Goal: Contribute content: Contribute content

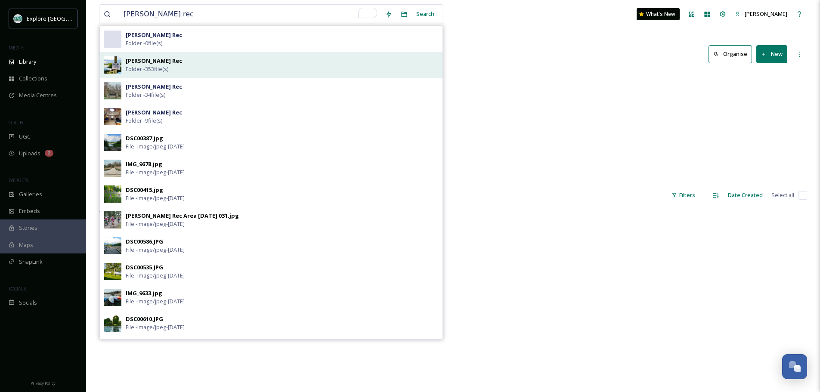
type input "pinckney rec"
click at [181, 65] on div "Pinckney Rec Folder - 353 file(s)" at bounding box center [282, 65] width 313 height 16
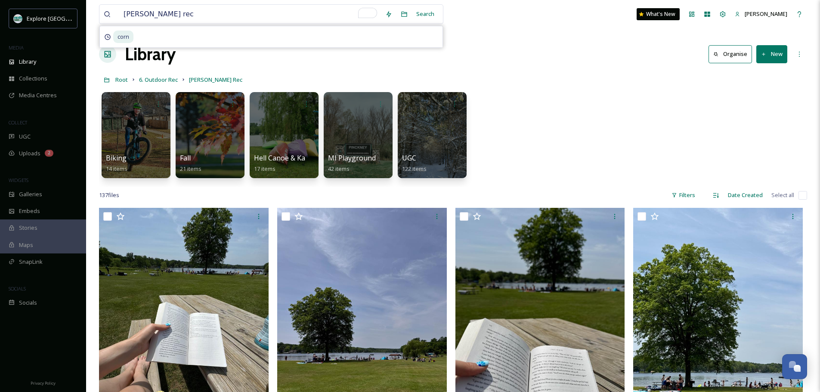
click at [771, 73] on div "Root 6. Outdoor Rec Pinckney Rec" at bounding box center [453, 79] width 708 height 16
click at [771, 60] on button "New" at bounding box center [772, 54] width 31 height 18
click at [764, 73] on span "File Upload" at bounding box center [768, 74] width 28 height 8
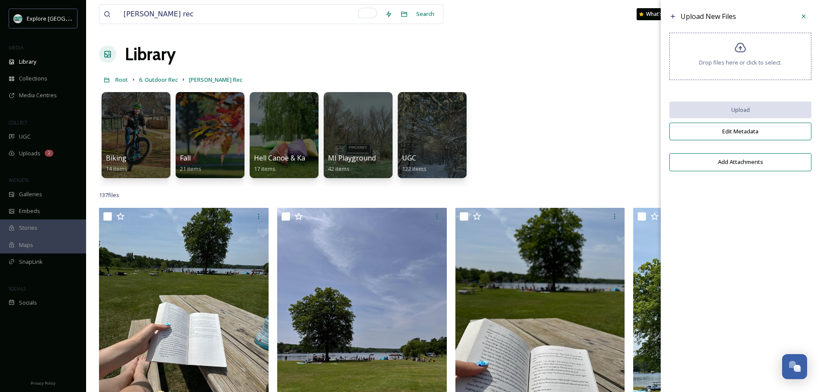
click at [623, 117] on div "Biking 14 items Fall 21 items Hell Canoe & Kayak 17 items MI Playground 42 item…" at bounding box center [453, 137] width 708 height 99
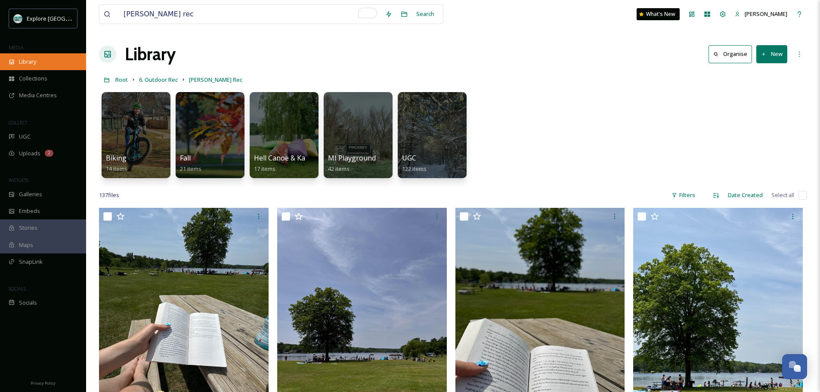
click at [45, 58] on div "Library" at bounding box center [43, 61] width 86 height 17
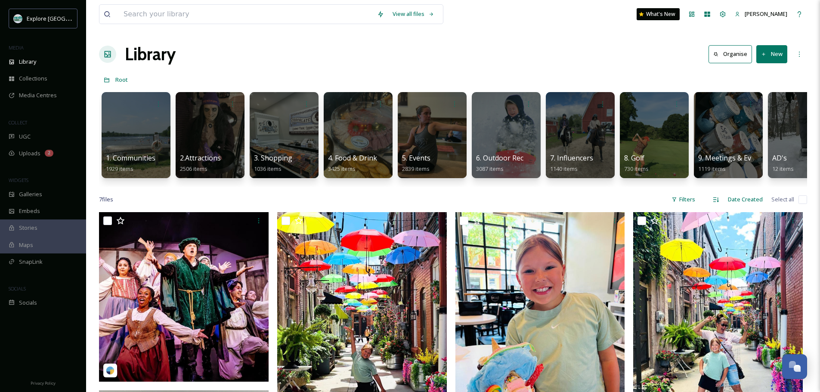
click at [41, 40] on div "Explore Brighton Howell Area MEDIA Library Collections Media Centres COLLECT UG…" at bounding box center [43, 160] width 86 height 303
click at [31, 150] on span "Uploads" at bounding box center [30, 153] width 22 height 8
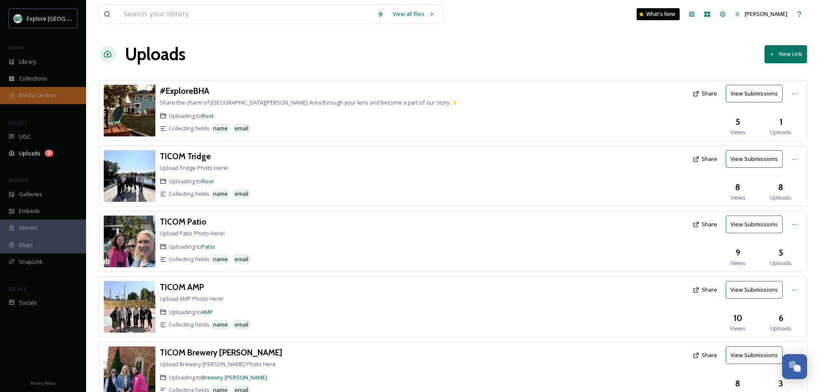
click at [43, 92] on span "Media Centres" at bounding box center [38, 95] width 38 height 8
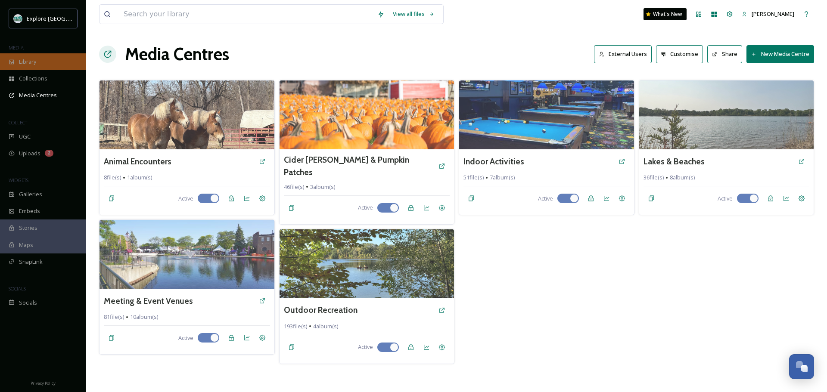
click at [48, 59] on div "Library" at bounding box center [43, 61] width 86 height 17
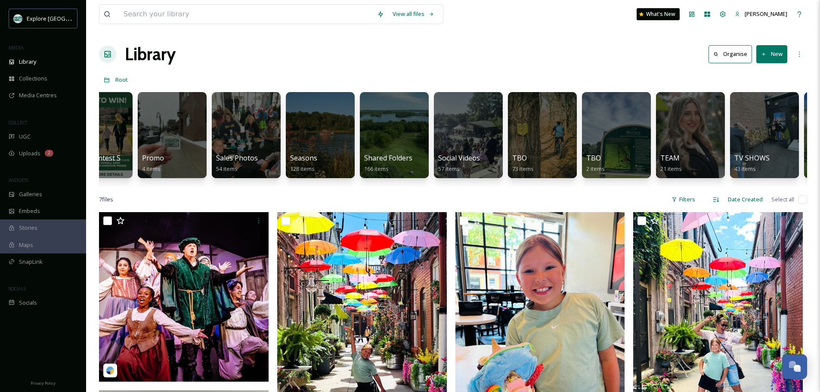
scroll to position [0, 1884]
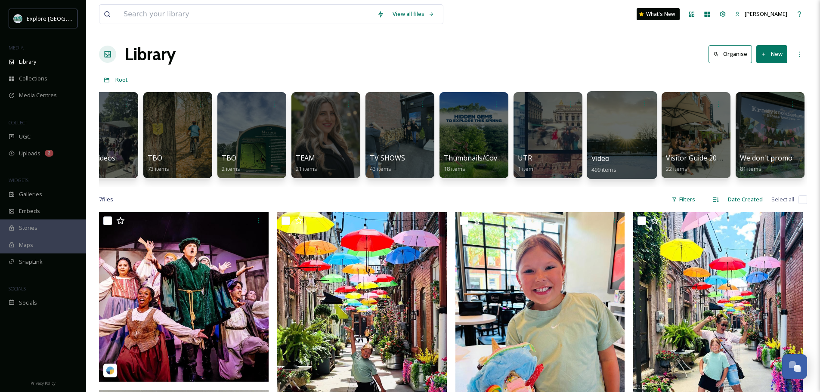
click at [630, 134] on div at bounding box center [622, 135] width 70 height 88
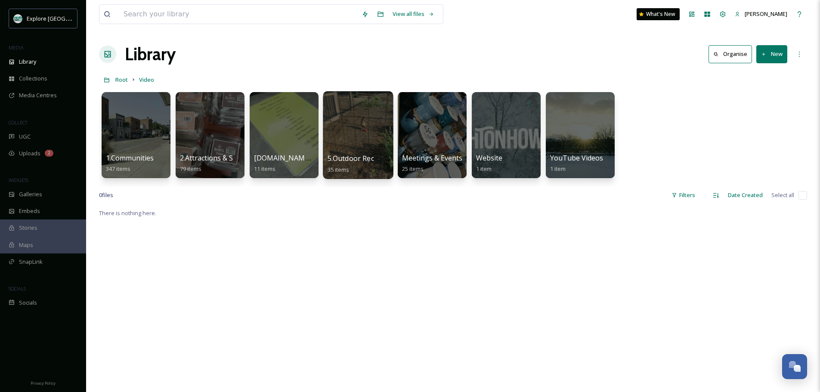
click at [376, 122] on div at bounding box center [358, 135] width 70 height 88
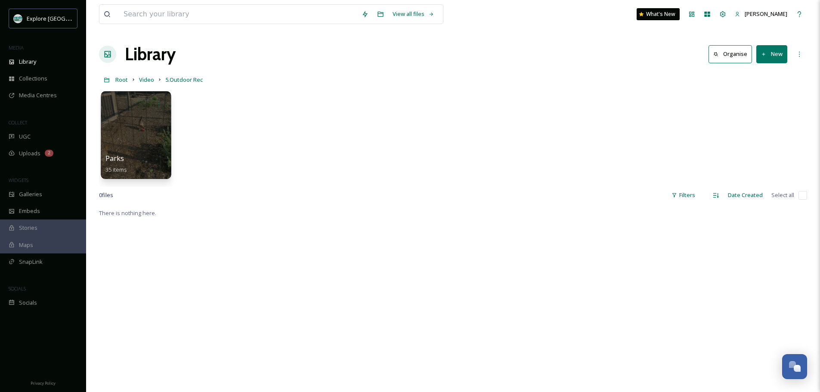
click at [142, 138] on div at bounding box center [136, 135] width 70 height 88
click at [768, 62] on button "New" at bounding box center [772, 54] width 31 height 18
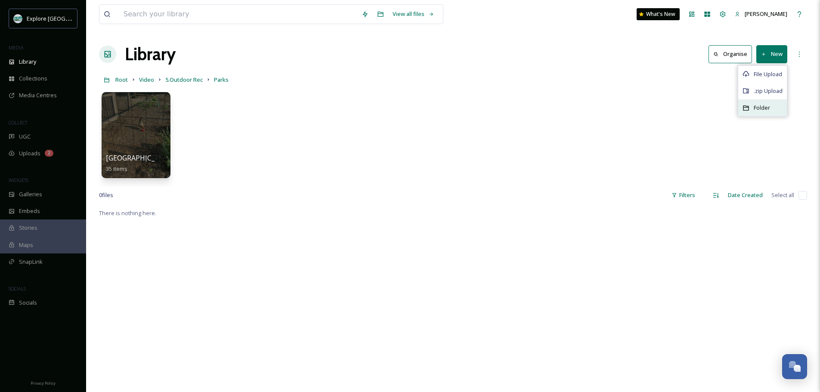
click at [754, 111] on span "Folder" at bounding box center [762, 108] width 16 height 8
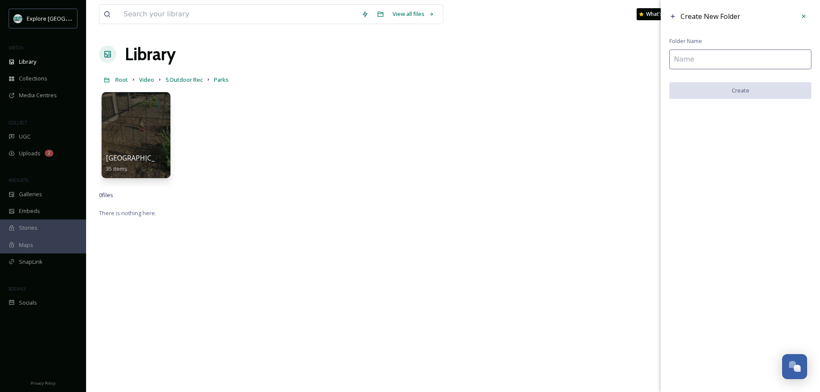
click at [690, 69] on input at bounding box center [741, 60] width 142 height 20
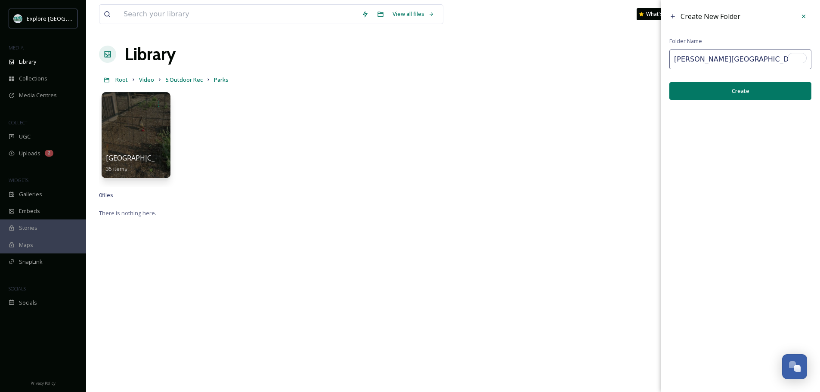
type input "Pinckney Recreation Area"
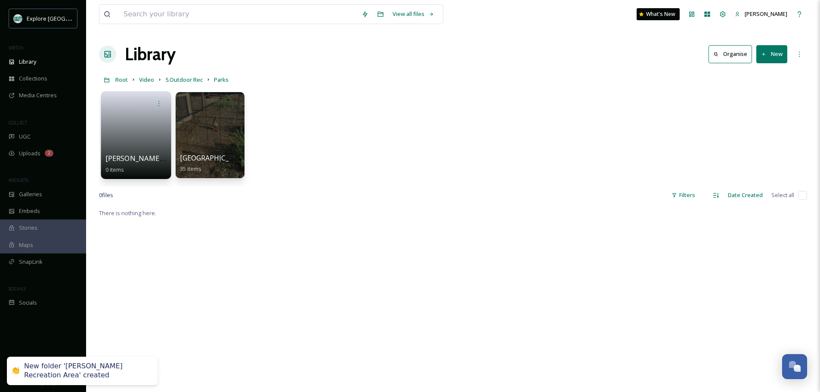
click at [133, 143] on link at bounding box center [137, 133] width 62 height 42
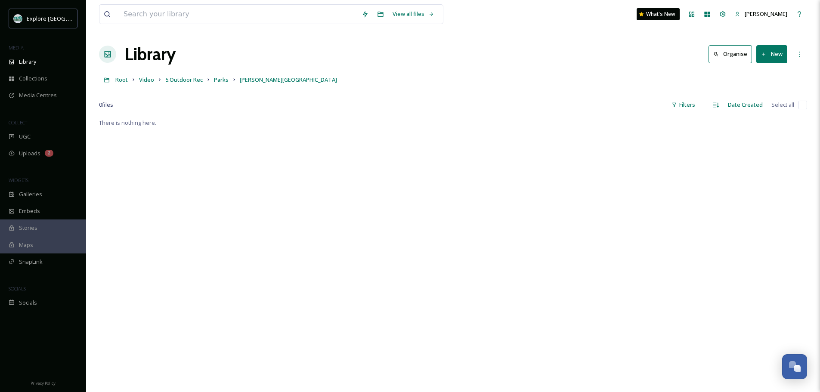
click at [767, 56] on button "New" at bounding box center [772, 54] width 31 height 18
click at [758, 74] on span "File Upload" at bounding box center [768, 74] width 28 height 8
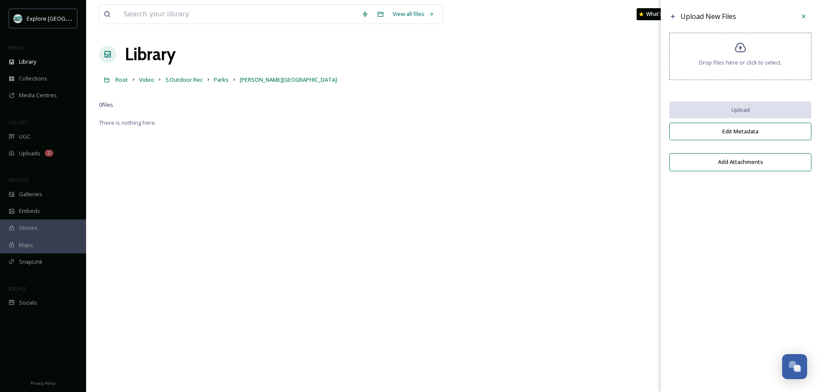
click at [727, 55] on div "Drop files here or click to select." at bounding box center [741, 56] width 142 height 47
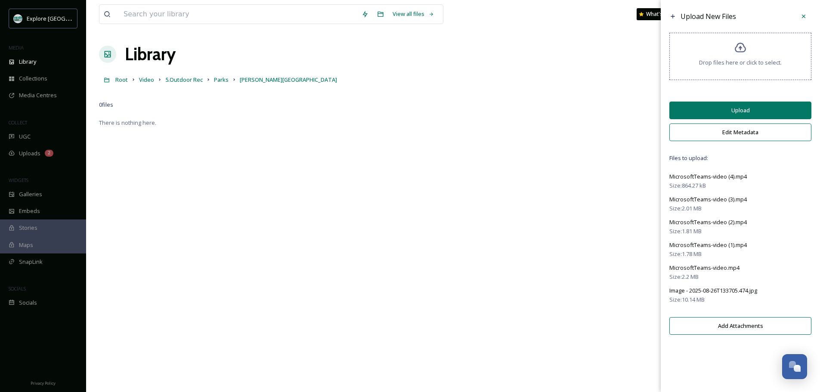
click at [729, 134] on button "Edit Metadata" at bounding box center [741, 133] width 142 height 18
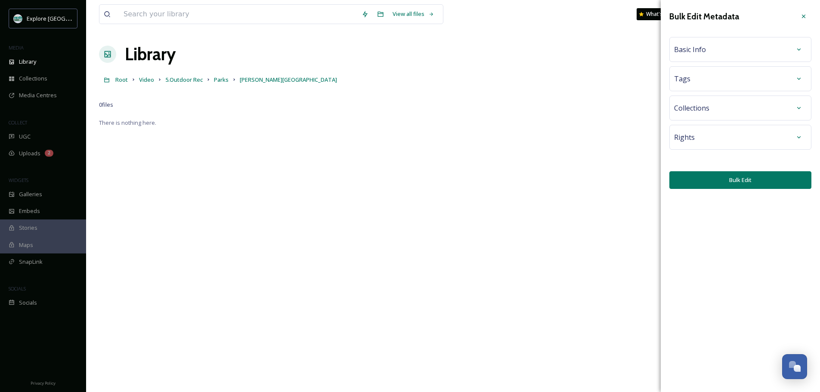
click at [732, 45] on div "Basic Info" at bounding box center [740, 50] width 133 height 16
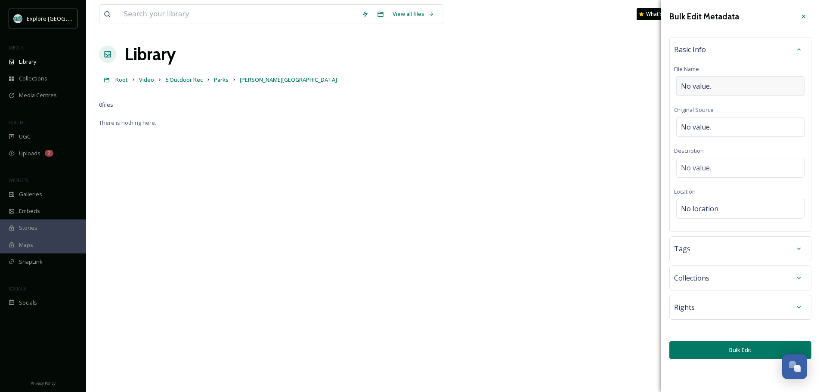
click at [711, 93] on div "No value." at bounding box center [740, 86] width 128 height 20
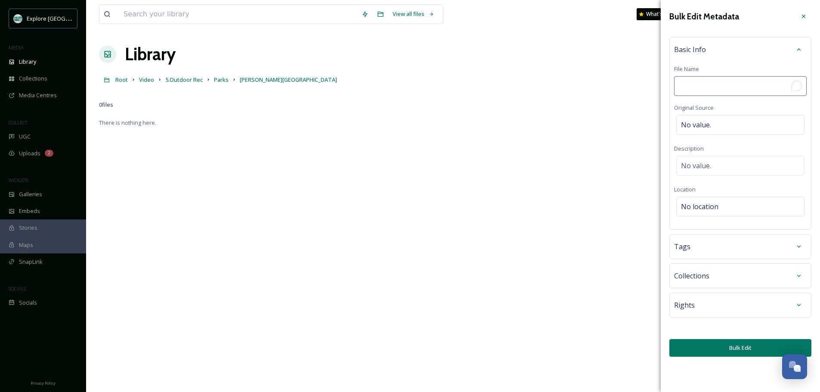
click at [711, 93] on input "To enrich screen reader interactions, please activate Accessibility in Grammarl…" at bounding box center [740, 86] width 133 height 20
type input "P"
type input "Pickney Rec Trail Photos Summer 2024"
click at [714, 353] on button "Bulk Edit" at bounding box center [741, 348] width 142 height 18
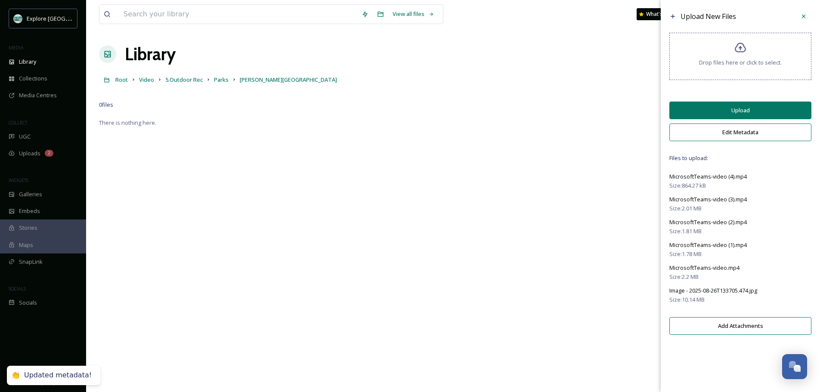
click at [745, 106] on button "Upload" at bounding box center [741, 111] width 142 height 18
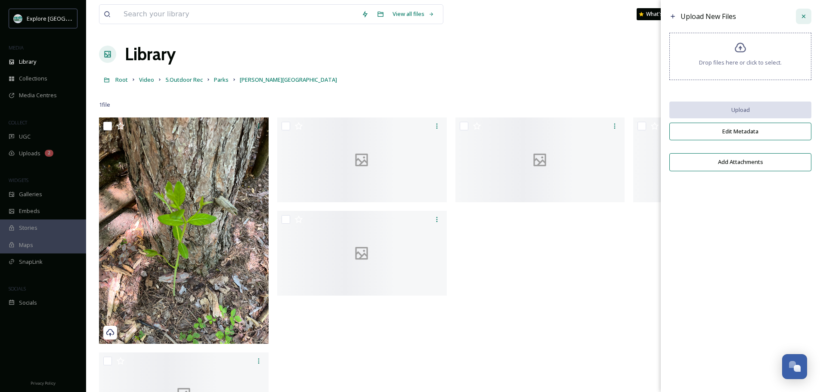
click at [800, 22] on div at bounding box center [804, 17] width 16 height 16
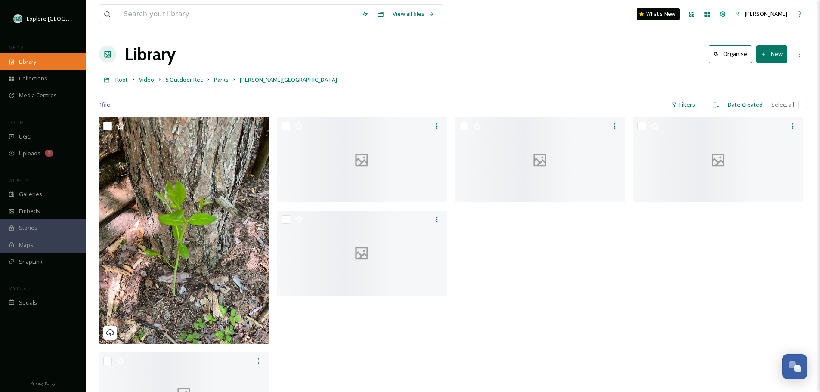
click at [40, 58] on div "Library" at bounding box center [43, 61] width 86 height 17
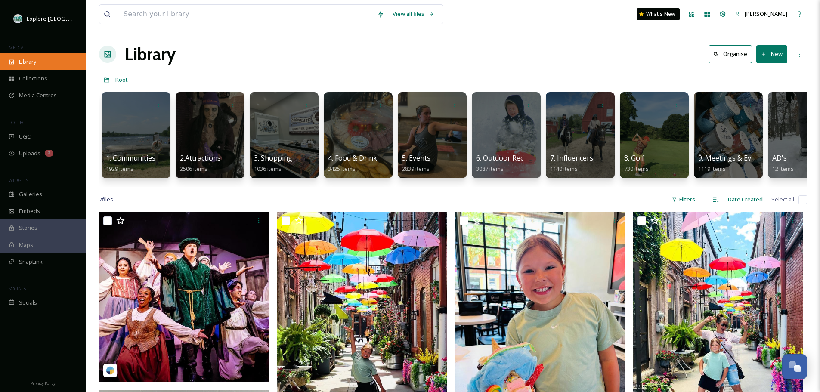
click at [37, 56] on div "Library" at bounding box center [43, 61] width 86 height 17
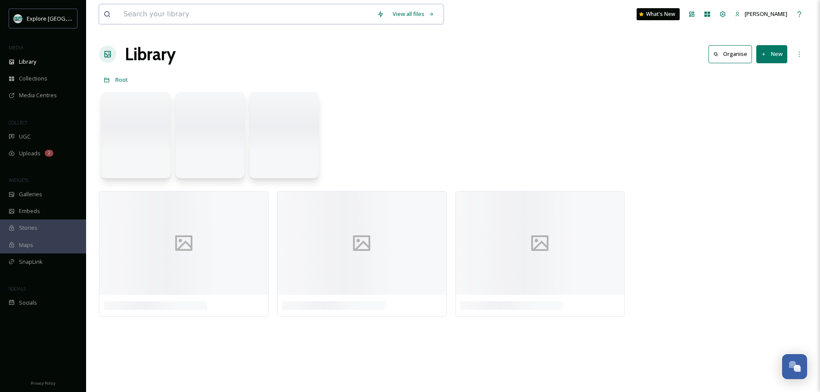
click at [198, 15] on input at bounding box center [246, 14] width 254 height 19
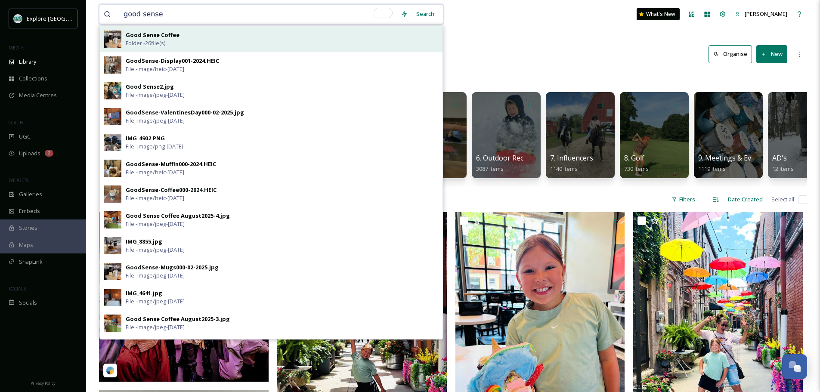
type input "good sense"
click at [169, 36] on strong "Good Sense Coffee" at bounding box center [153, 35] width 54 height 8
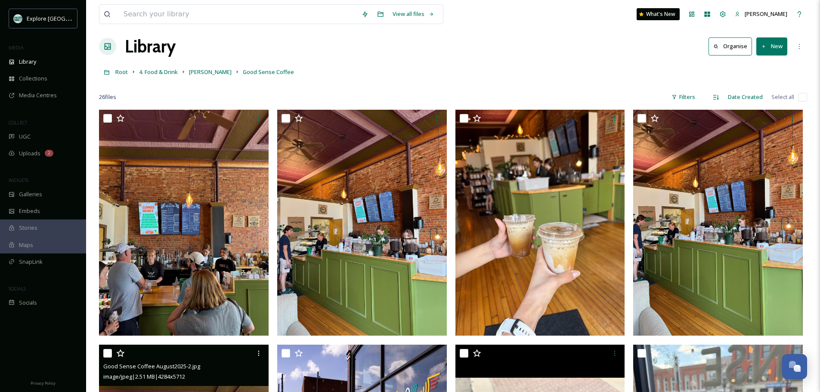
scroll to position [7, 0]
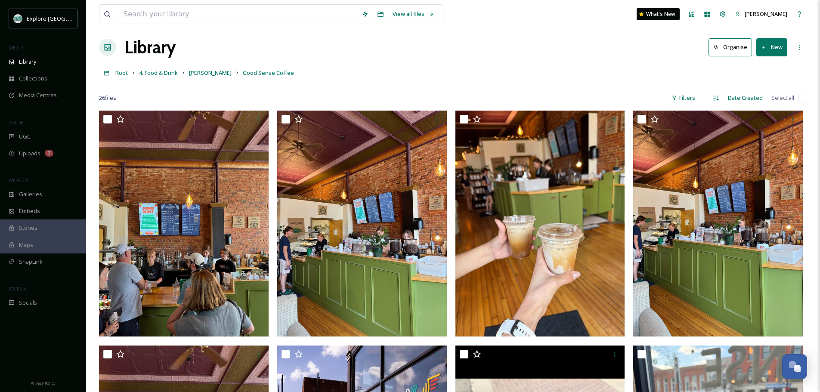
click at [765, 51] on button "New" at bounding box center [772, 47] width 31 height 18
click at [761, 67] on span "File Upload" at bounding box center [768, 67] width 28 height 8
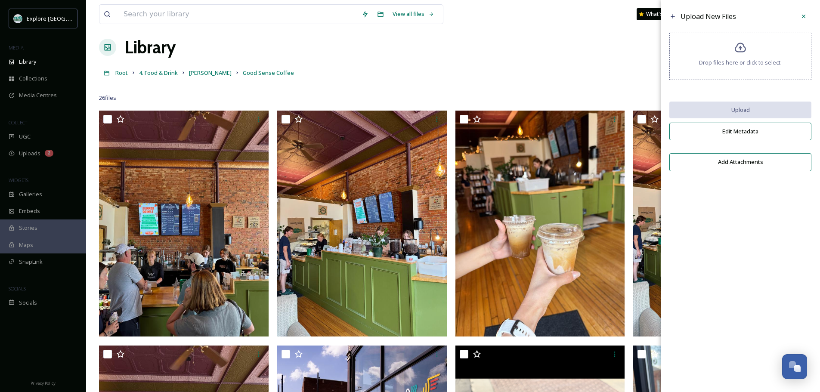
click at [737, 62] on span "Drop files here or click to select." at bounding box center [740, 63] width 83 height 8
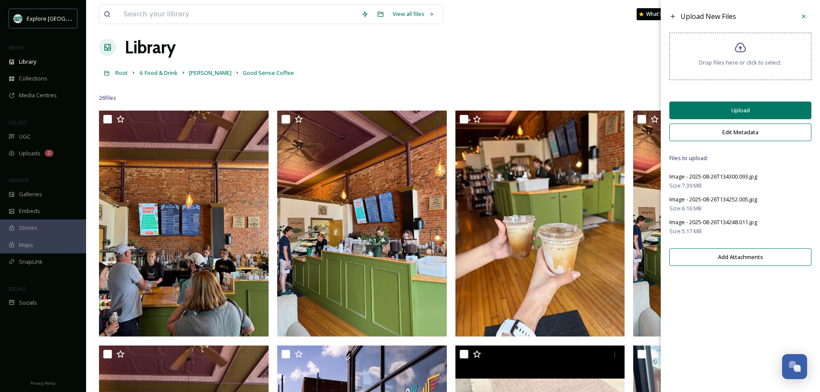
click at [743, 131] on button "Edit Metadata" at bounding box center [741, 133] width 142 height 18
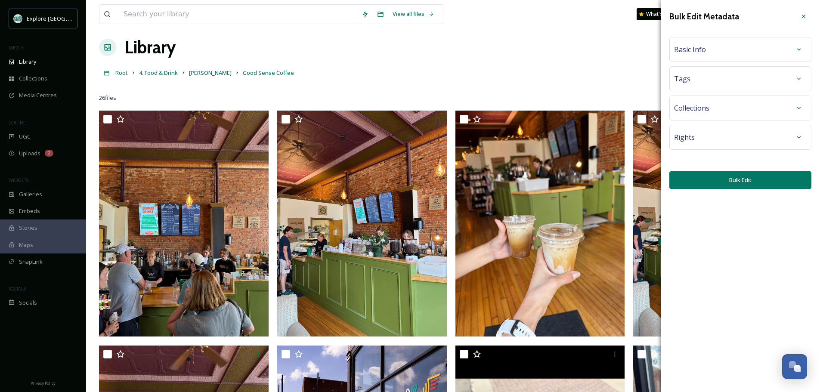
click at [709, 57] on div "Basic Info" at bounding box center [740, 50] width 133 height 16
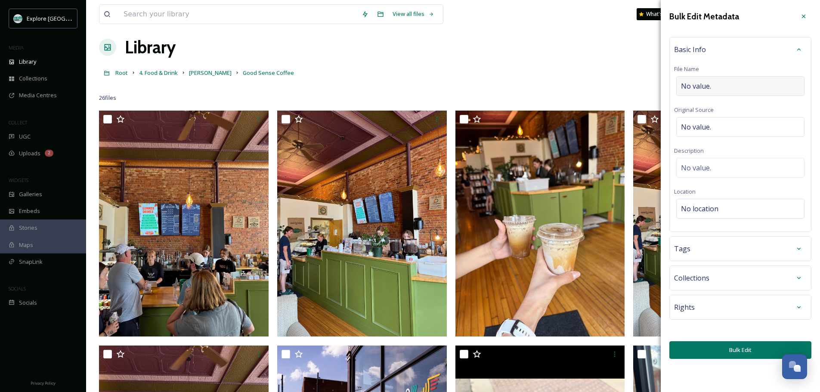
click at [713, 81] on div "No value." at bounding box center [740, 86] width 128 height 20
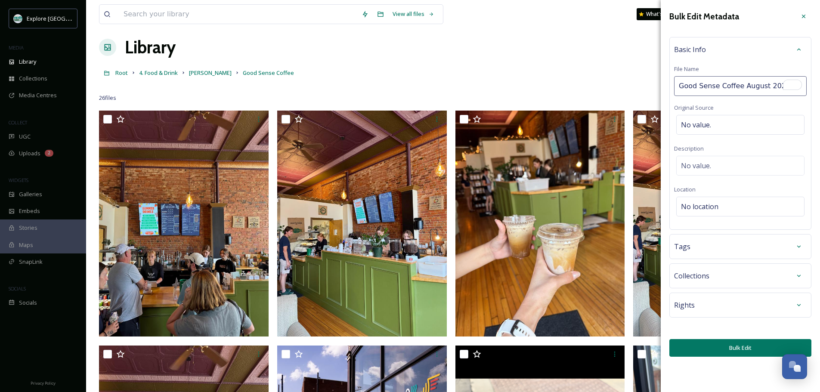
type input "Good Sense Coffee August 2025"
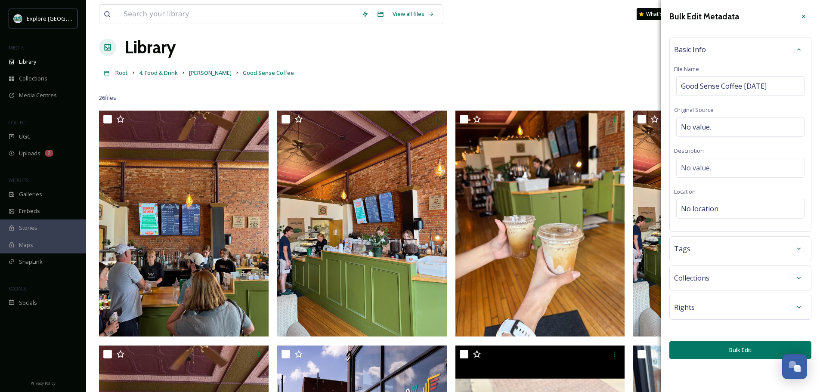
click at [721, 351] on button "Bulk Edit" at bounding box center [741, 350] width 142 height 18
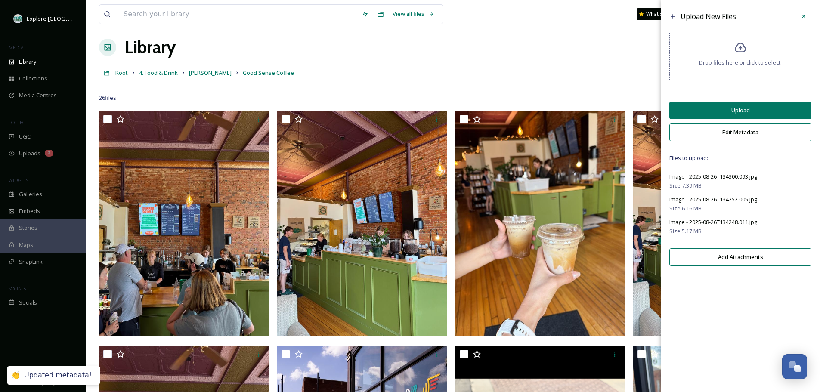
click at [741, 115] on button "Upload" at bounding box center [741, 111] width 142 height 18
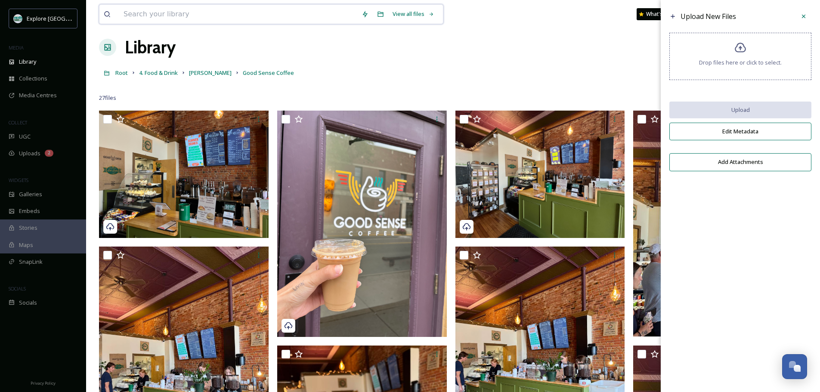
click at [137, 15] on input at bounding box center [238, 14] width 238 height 19
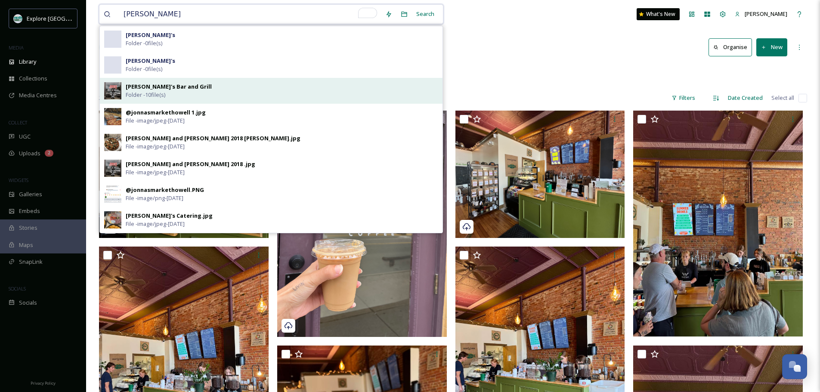
type input "jonna"
click at [152, 84] on strong "Jonna's Bar and Grill" at bounding box center [169, 87] width 86 height 8
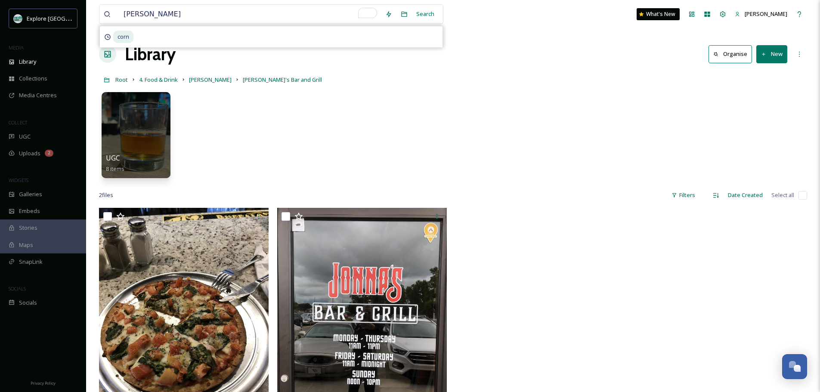
click at [780, 57] on button "New" at bounding box center [772, 54] width 31 height 18
click at [765, 76] on span "File Upload" at bounding box center [768, 74] width 28 height 8
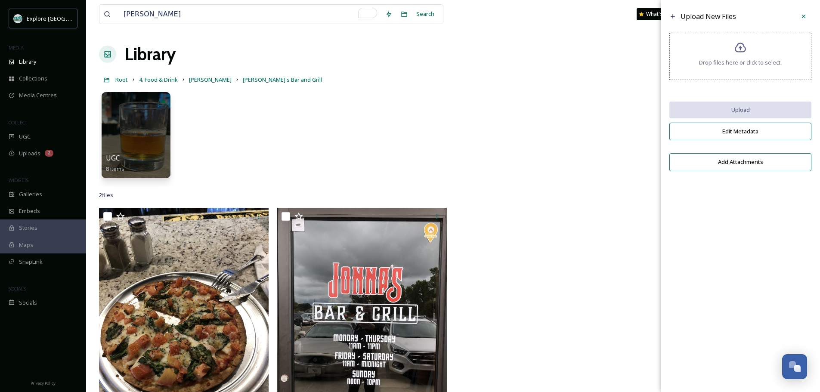
click at [755, 75] on div "Drop files here or click to select." at bounding box center [741, 56] width 142 height 47
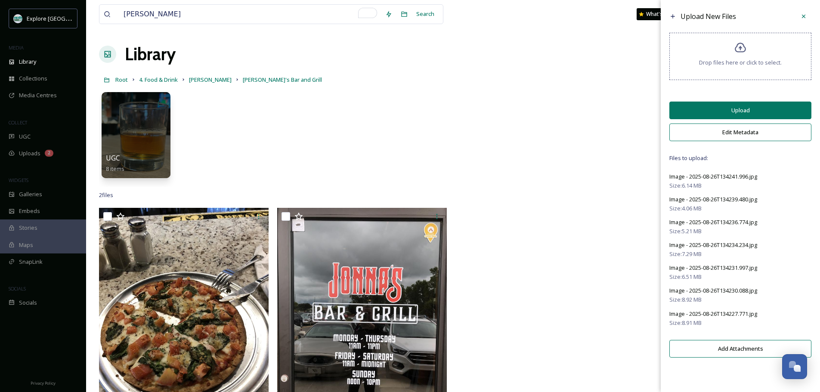
click at [737, 137] on button "Edit Metadata" at bounding box center [741, 133] width 142 height 18
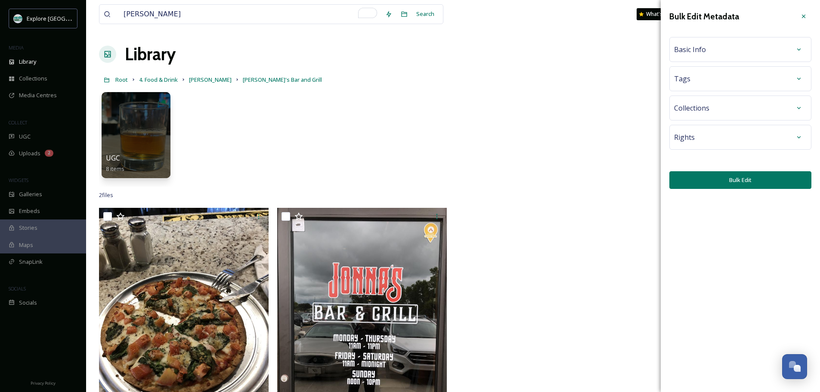
click at [738, 51] on div "Basic Info" at bounding box center [740, 50] width 133 height 16
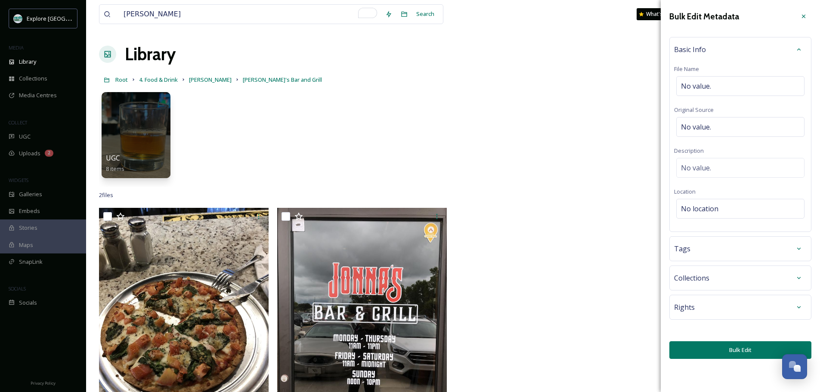
click at [705, 96] on div "Basic Info File Name No value. Original Source No value. Description No value. …" at bounding box center [741, 134] width 142 height 195
click at [703, 90] on span "No value." at bounding box center [696, 86] width 30 height 10
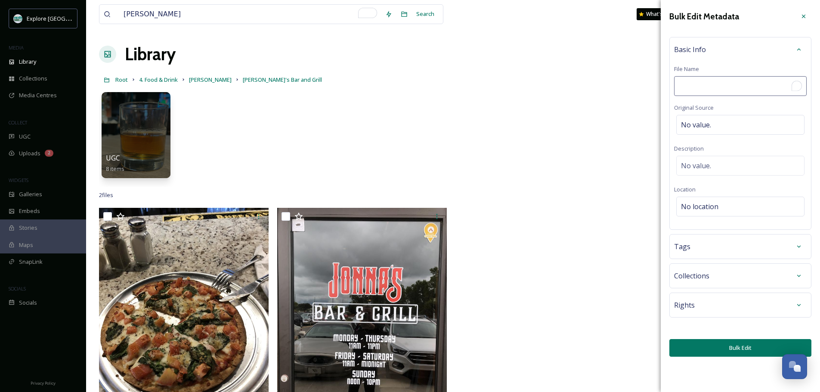
click at [703, 90] on input "To enrich screen reader interactions, please activate Accessibility in Grammarl…" at bounding box center [740, 86] width 133 height 20
type input "Jonna's D19 August 2025"
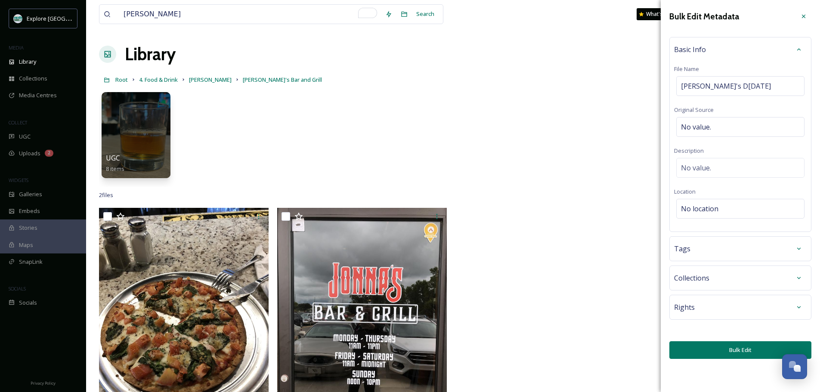
click at [733, 353] on button "Bulk Edit" at bounding box center [741, 350] width 142 height 18
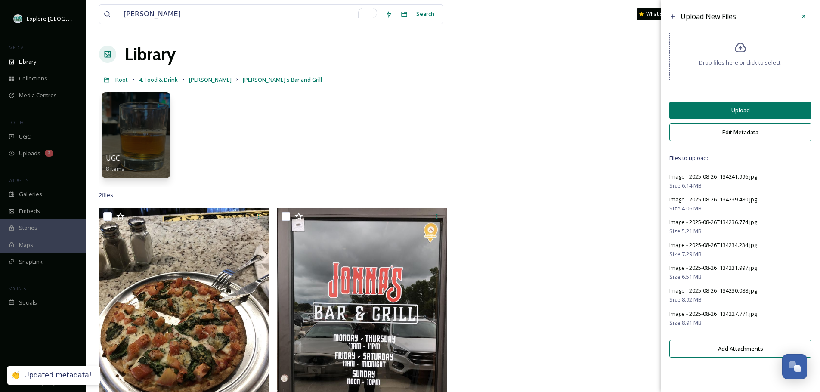
click at [747, 107] on button "Upload" at bounding box center [741, 111] width 142 height 18
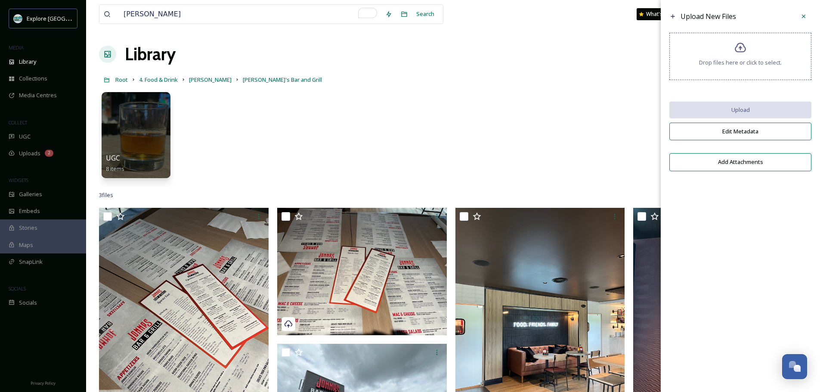
click at [727, 59] on span "Drop files here or click to select." at bounding box center [740, 63] width 83 height 8
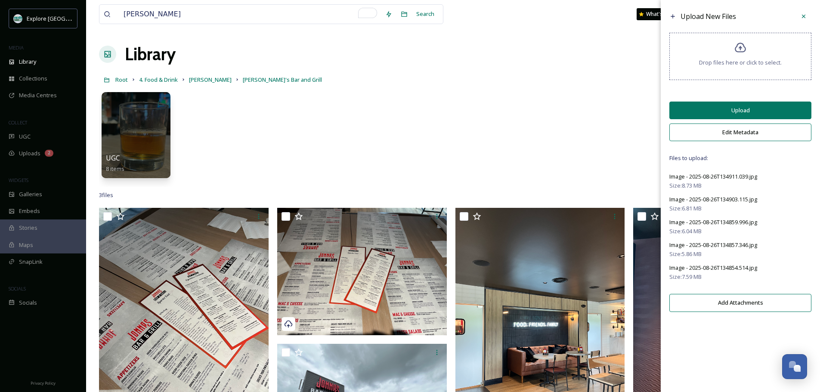
click at [726, 138] on button "Edit Metadata" at bounding box center [741, 133] width 142 height 18
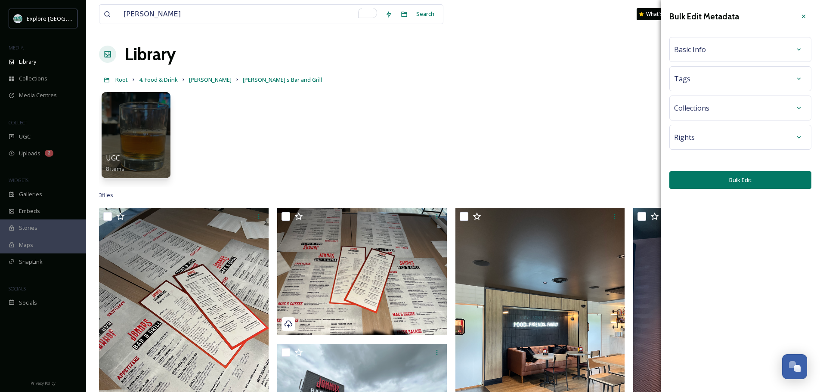
click at [698, 59] on div "Basic Info" at bounding box center [741, 49] width 142 height 25
click at [696, 53] on span "Basic Info" at bounding box center [690, 49] width 32 height 10
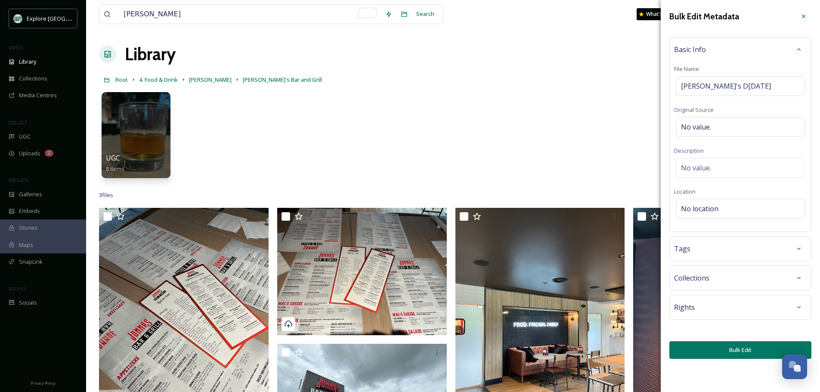
click at [709, 346] on button "Bulk Edit" at bounding box center [741, 350] width 142 height 18
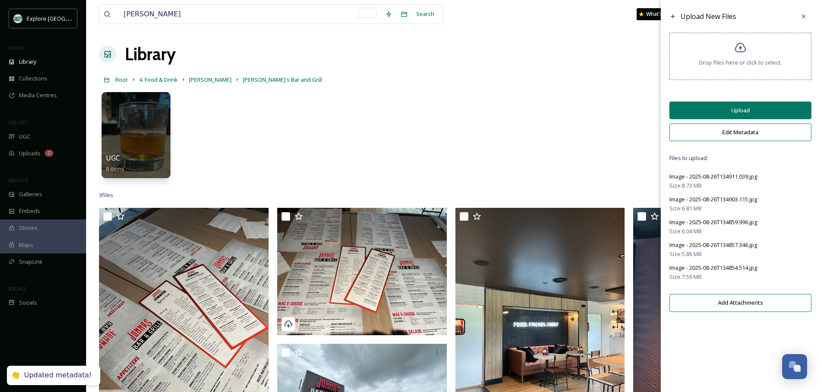
click at [731, 111] on button "Upload" at bounding box center [741, 111] width 142 height 18
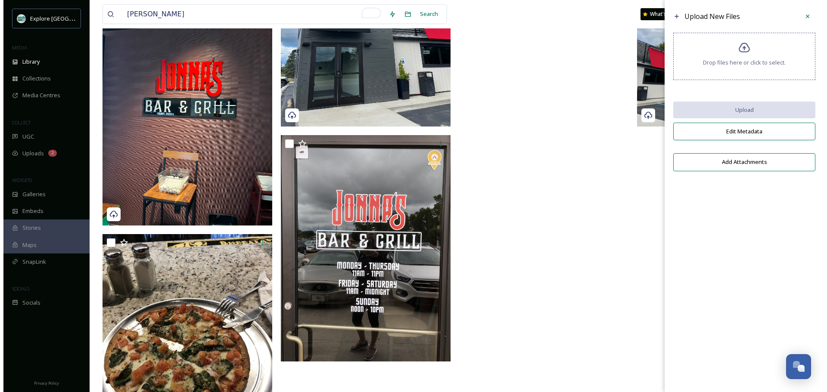
scroll to position [679, 0]
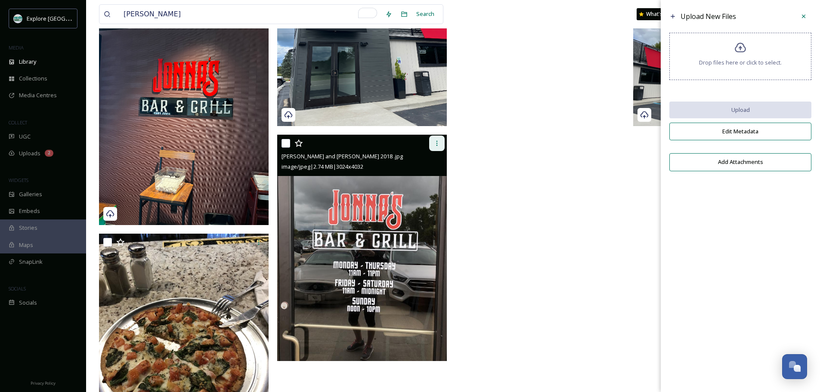
click at [434, 143] on icon at bounding box center [437, 143] width 7 height 7
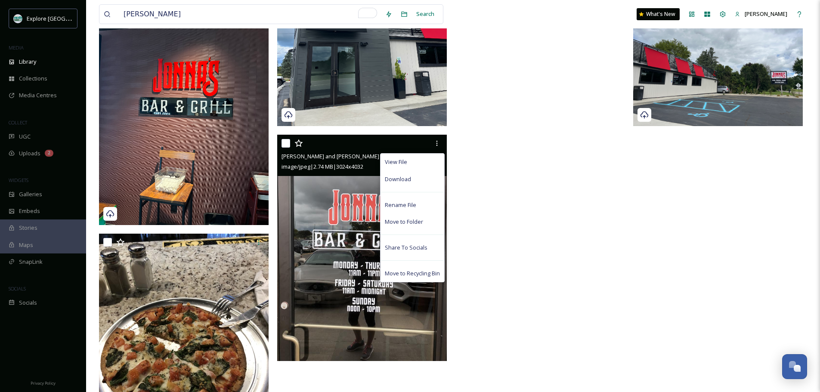
click at [361, 235] on img at bounding box center [362, 248] width 170 height 226
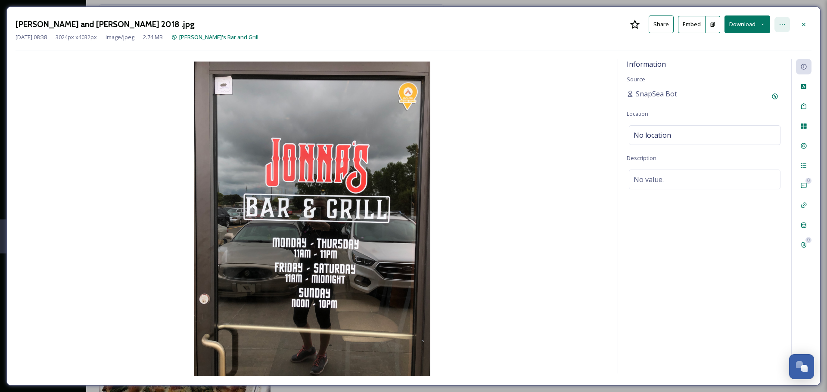
click at [783, 25] on icon at bounding box center [782, 24] width 7 height 7
click at [717, 38] on div "Rename File" at bounding box center [740, 43] width 102 height 17
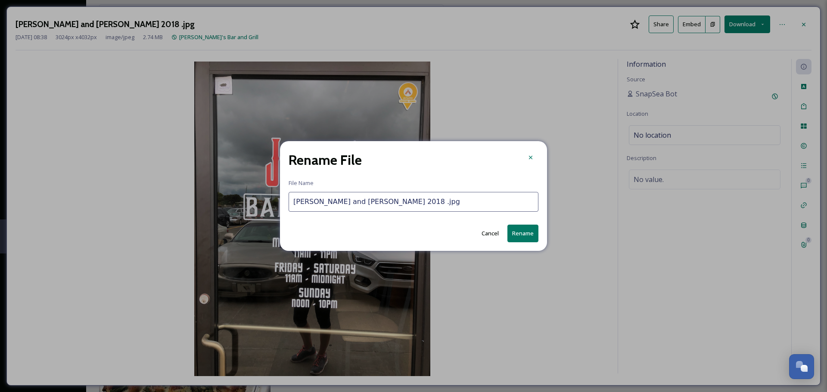
click at [356, 203] on input "Jonnas Bar and Grill Howell Suggs 2018 .jpg" at bounding box center [414, 202] width 250 height 20
drag, startPoint x: 355, startPoint y: 203, endPoint x: 448, endPoint y: 202, distance: 92.6
click at [448, 202] on input "Jonnas Bar and Grill Howell Suggs 2018 .jpg" at bounding box center [414, 202] width 250 height 20
type input "Jonnas Bar and Grill M59 Howell Location 2018"
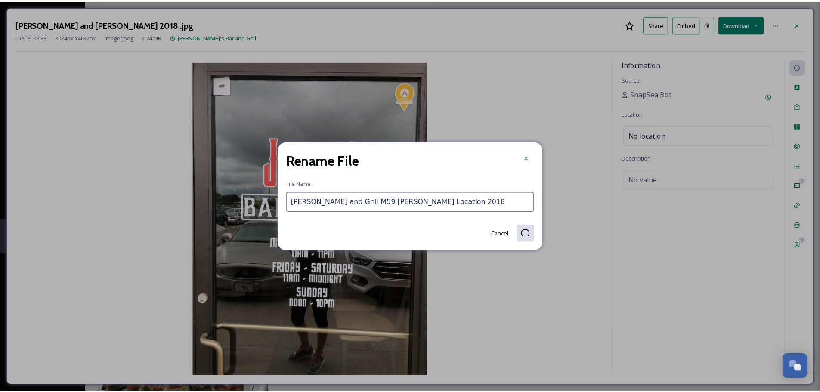
scroll to position [674, 0]
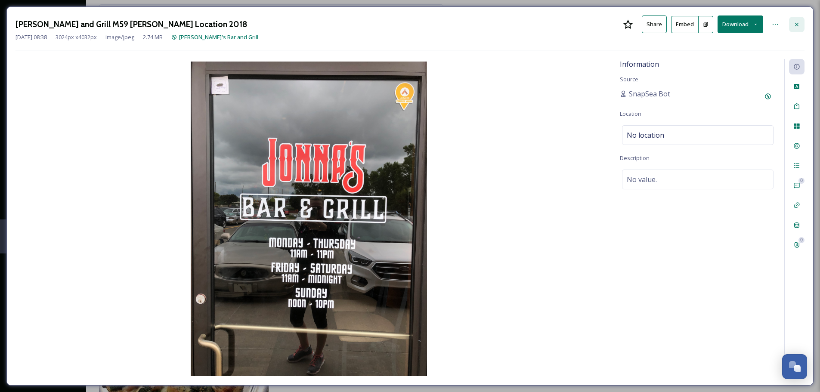
click at [797, 22] on icon at bounding box center [797, 24] width 7 height 7
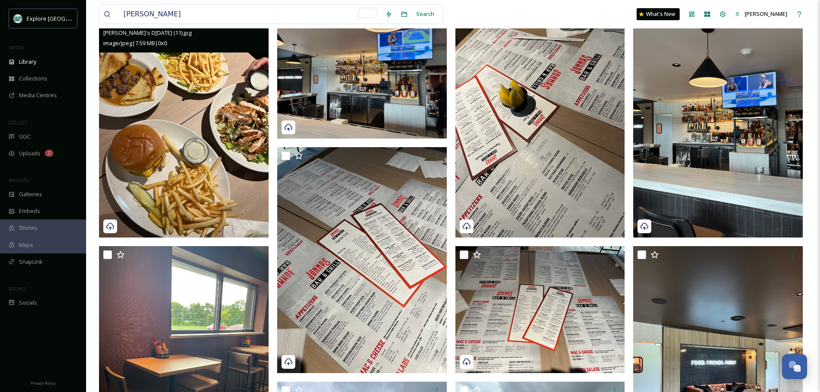
scroll to position [198, 0]
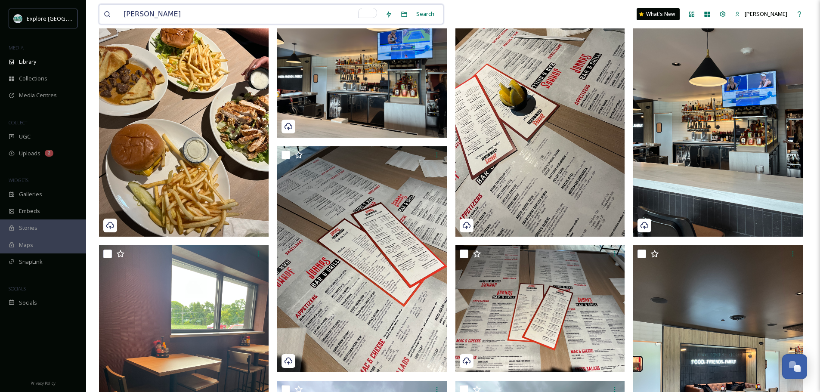
click at [164, 8] on input "jonna" at bounding box center [250, 14] width 262 height 19
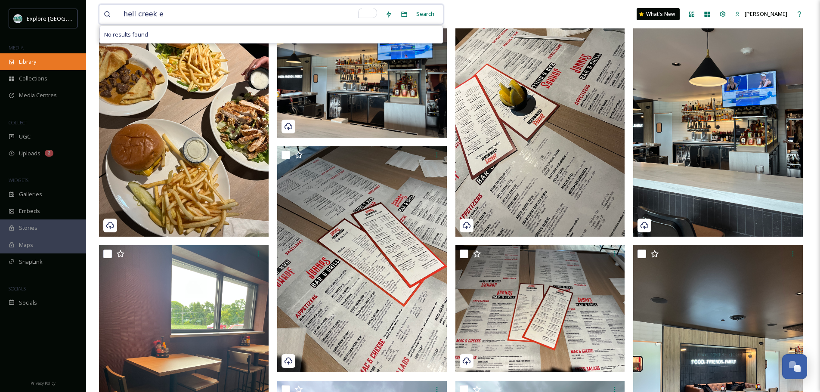
type input "hell creek e"
click at [11, 54] on div "Library" at bounding box center [43, 61] width 86 height 17
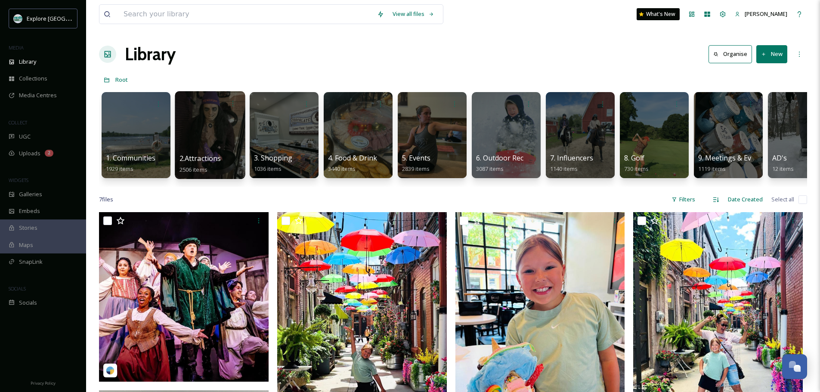
click at [207, 129] on div at bounding box center [210, 135] width 70 height 88
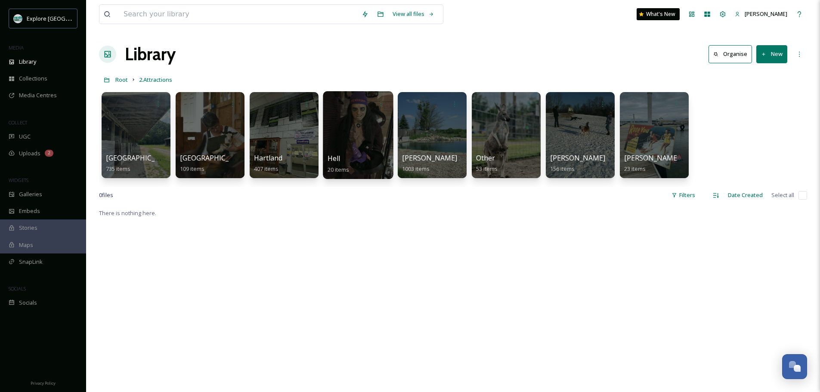
click at [370, 135] on div at bounding box center [358, 135] width 70 height 88
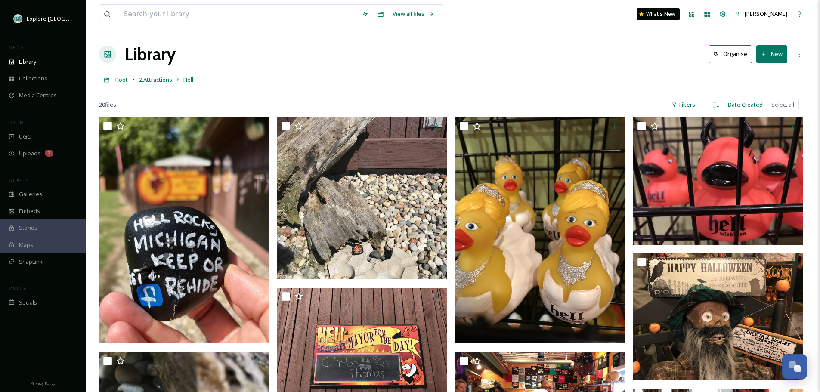
click at [771, 57] on button "New" at bounding box center [772, 54] width 31 height 18
click at [150, 81] on span "2.Attractions" at bounding box center [155, 80] width 33 height 8
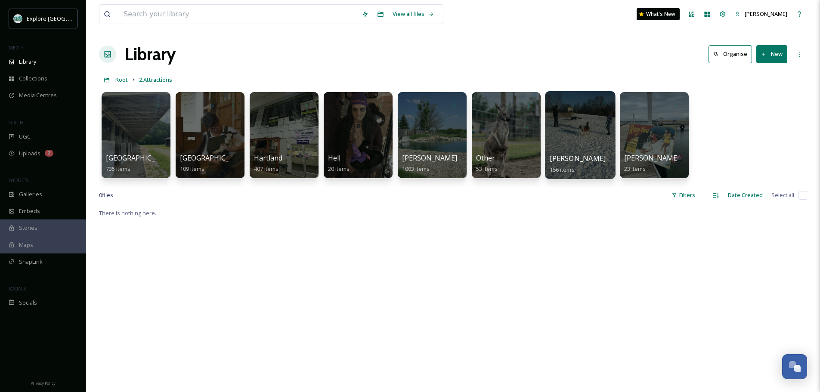
click at [592, 123] on div at bounding box center [580, 135] width 70 height 88
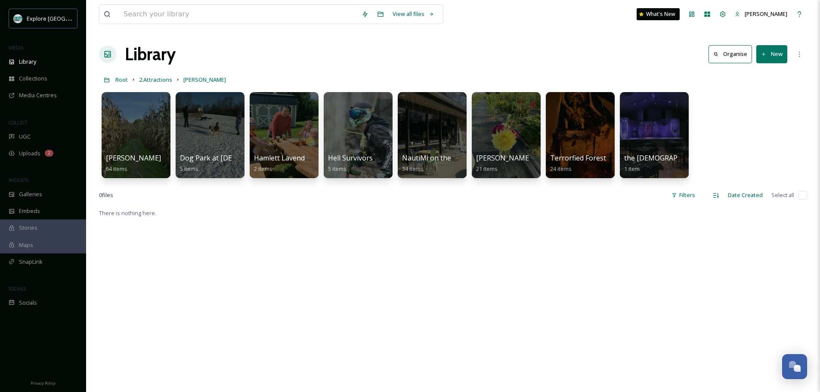
click at [760, 57] on button "New" at bounding box center [772, 54] width 31 height 18
click at [757, 109] on span "Folder" at bounding box center [762, 108] width 16 height 8
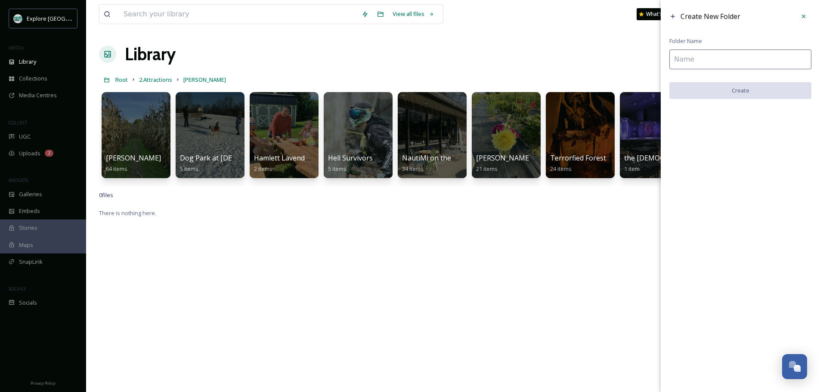
click at [690, 61] on input at bounding box center [741, 60] width 142 height 20
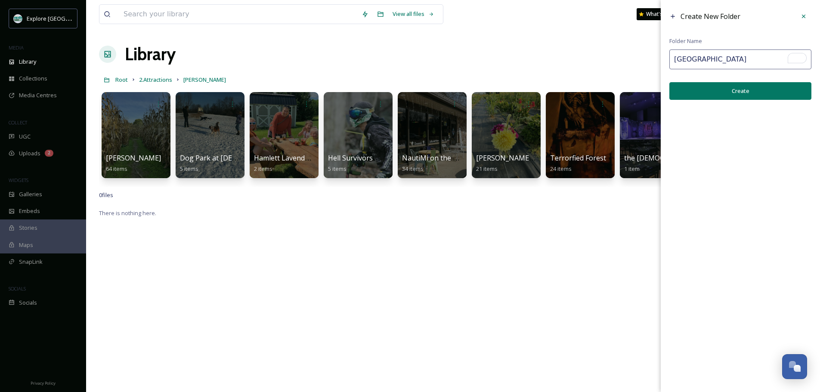
type input "Hell Creek Equestrian Center"
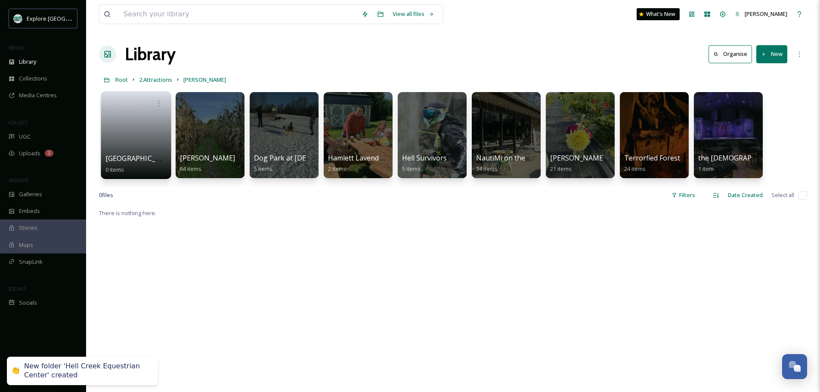
click at [115, 121] on link at bounding box center [137, 133] width 62 height 42
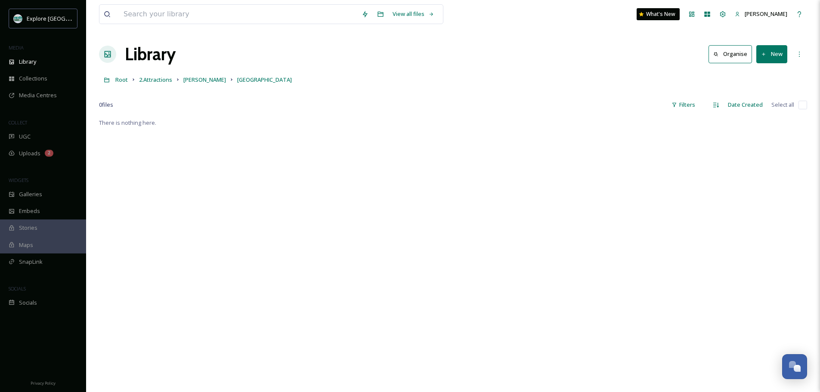
click at [768, 55] on button "New" at bounding box center [772, 54] width 31 height 18
click at [763, 74] on span "File Upload" at bounding box center [768, 74] width 28 height 8
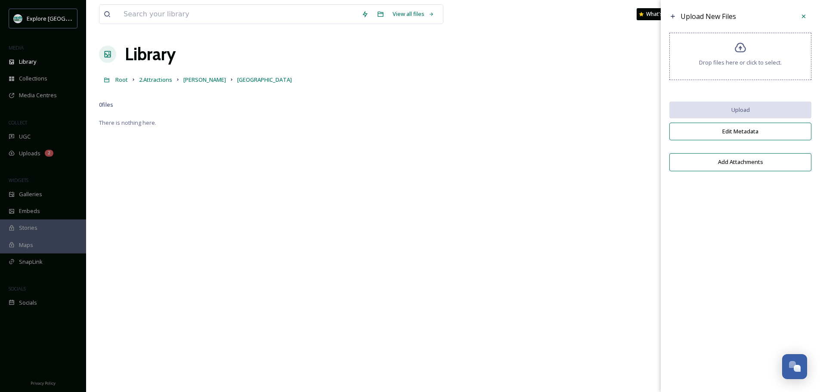
click at [786, 53] on div "Drop files here or click to select." at bounding box center [741, 56] width 142 height 47
click at [713, 60] on span "Drop files here or click to select." at bounding box center [740, 63] width 83 height 8
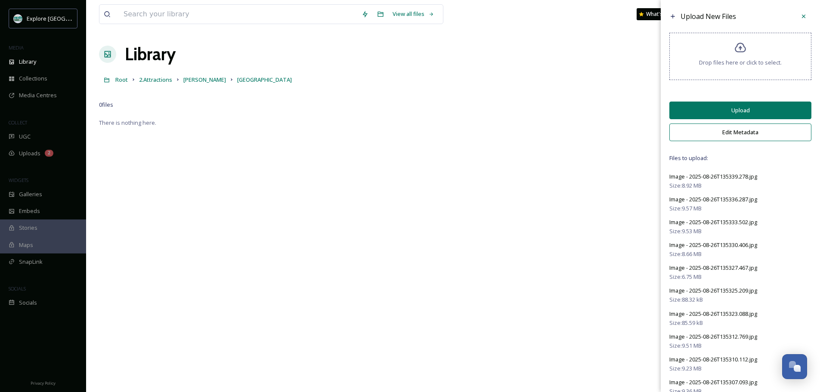
click at [717, 132] on button "Edit Metadata" at bounding box center [741, 133] width 142 height 18
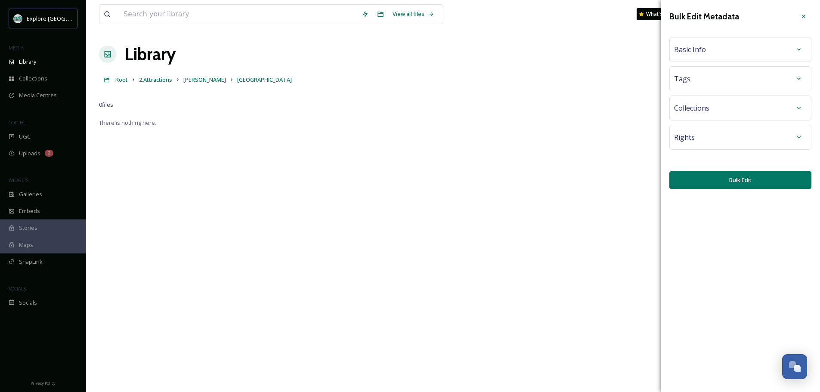
click at [712, 56] on div "Basic Info" at bounding box center [740, 50] width 133 height 16
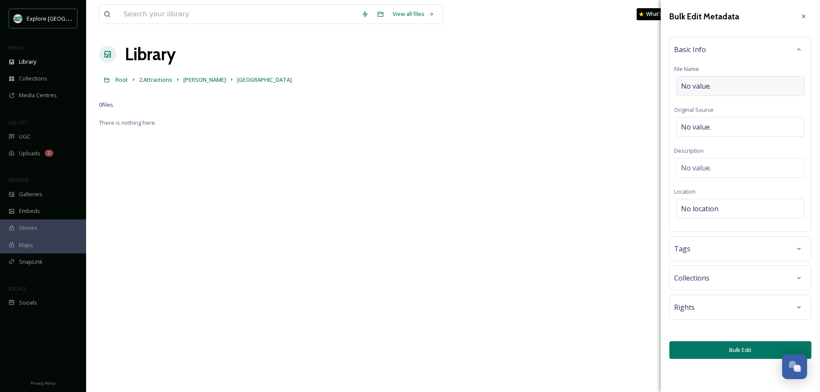
click at [714, 81] on div "No value." at bounding box center [740, 86] width 128 height 20
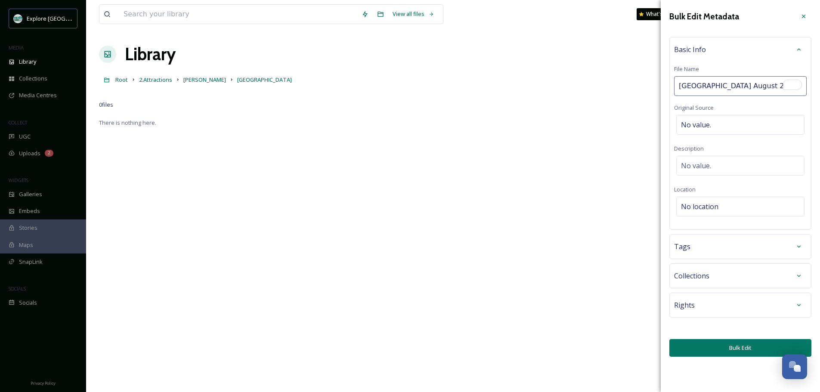
type input "Hell Creek Equestrian Center August 2025"
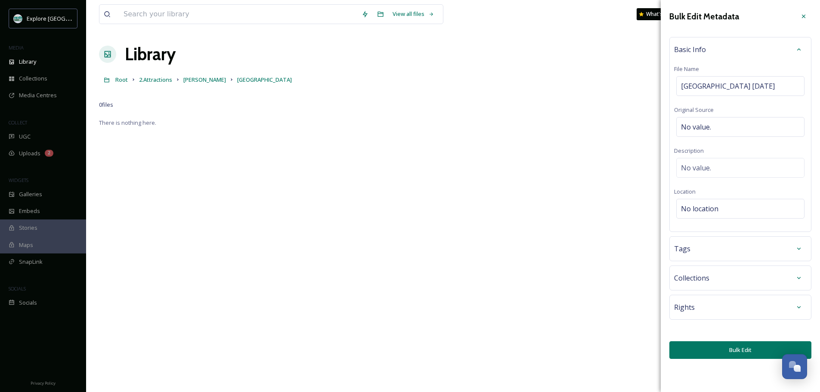
click at [724, 349] on div "Bulk Edit Metadata Basic Info File Name Hell Creek Equestrian Center August 202…" at bounding box center [740, 184] width 159 height 368
click at [706, 87] on span "Hell Creek Equestrian Center August 2025" at bounding box center [728, 86] width 94 height 10
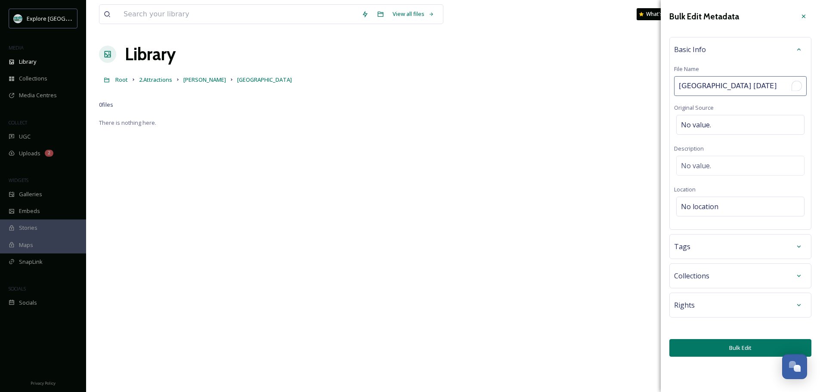
scroll to position [0, 4]
click at [706, 87] on input "Hell Creek Equestrian Center August 2025" at bounding box center [740, 86] width 133 height 20
click at [736, 349] on div "Bulk Edit Metadata Basic Info File Name Hell Creek Equestrian Center August 202…" at bounding box center [740, 183] width 159 height 366
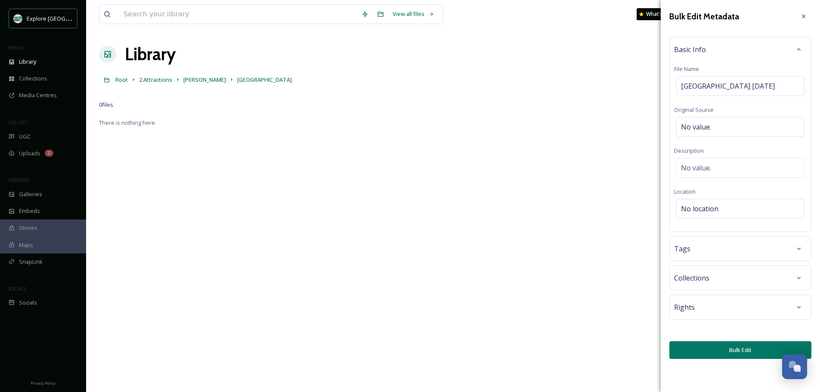
click at [722, 359] on button "Bulk Edit" at bounding box center [741, 350] width 142 height 18
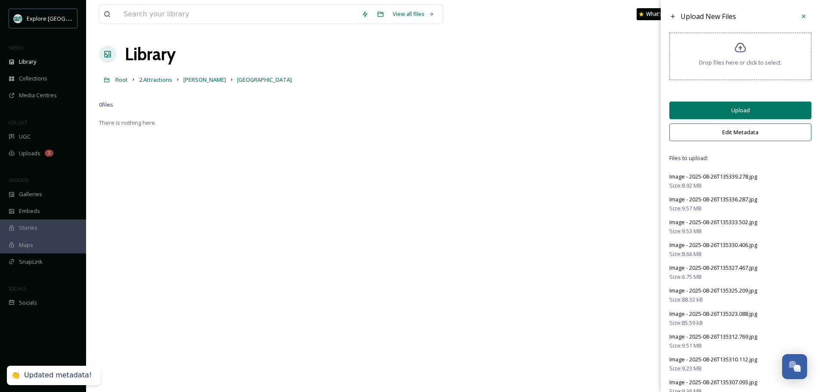
click at [722, 109] on button "Upload" at bounding box center [741, 111] width 142 height 18
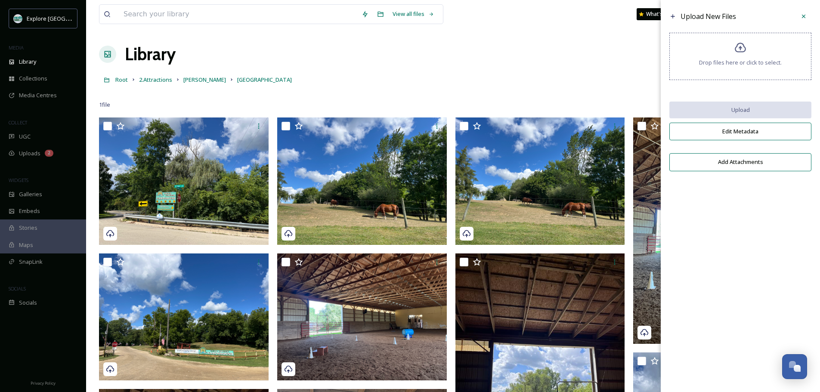
click at [737, 66] on span "Drop files here or click to select." at bounding box center [740, 63] width 83 height 8
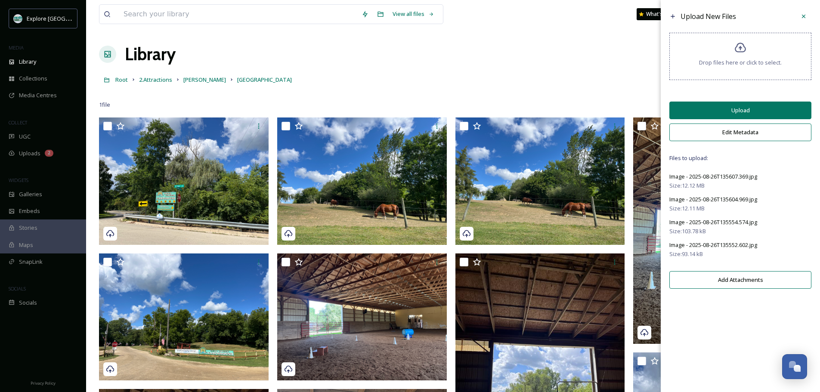
click at [723, 144] on div "Upload New Files Drop files here or click to select. Upload Edit Metadata Files…" at bounding box center [740, 151] width 159 height 302
click at [720, 135] on button "Edit Metadata" at bounding box center [741, 133] width 142 height 18
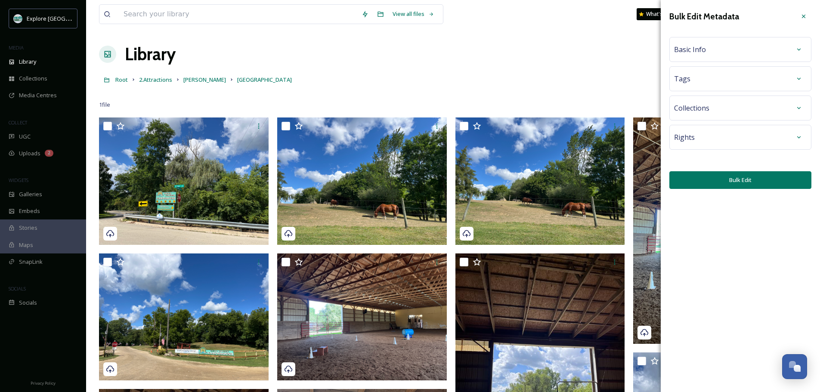
click at [737, 46] on div "Basic Info" at bounding box center [740, 50] width 133 height 16
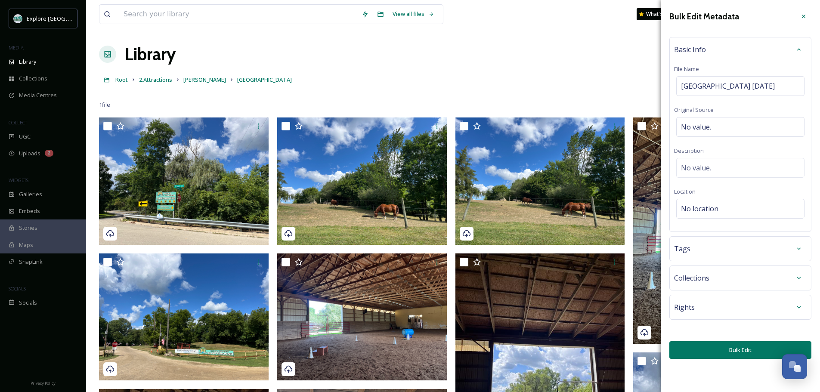
click at [711, 359] on button "Bulk Edit" at bounding box center [741, 350] width 142 height 18
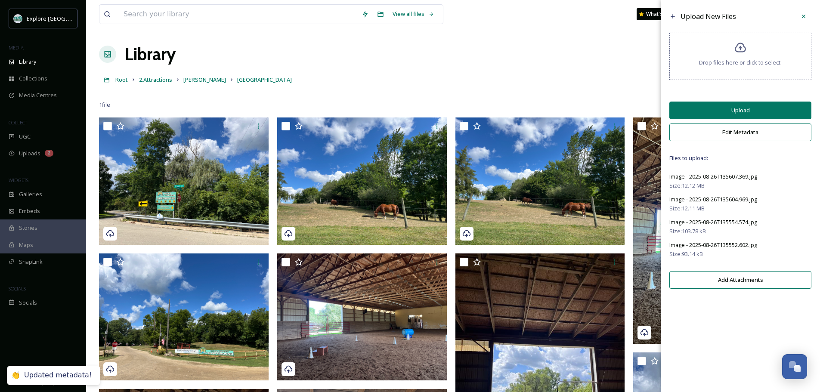
click at [758, 112] on button "Upload" at bounding box center [741, 111] width 142 height 18
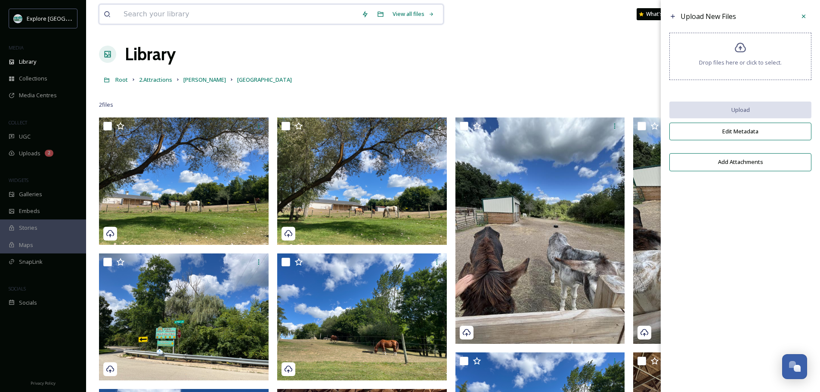
click at [211, 14] on input at bounding box center [238, 14] width 238 height 19
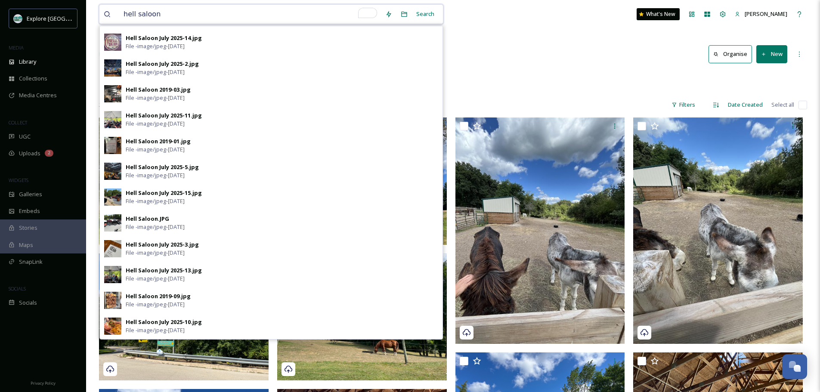
scroll to position [0, 0]
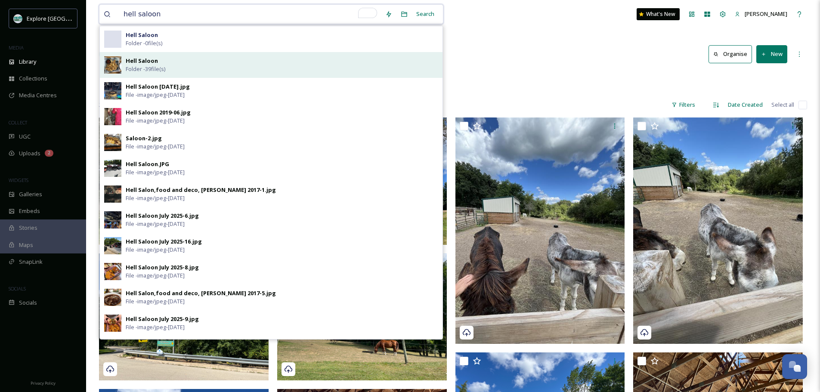
type input "hell saloon"
click at [178, 62] on div "Hell Saloon Folder - 39 file(s)" at bounding box center [282, 65] width 313 height 16
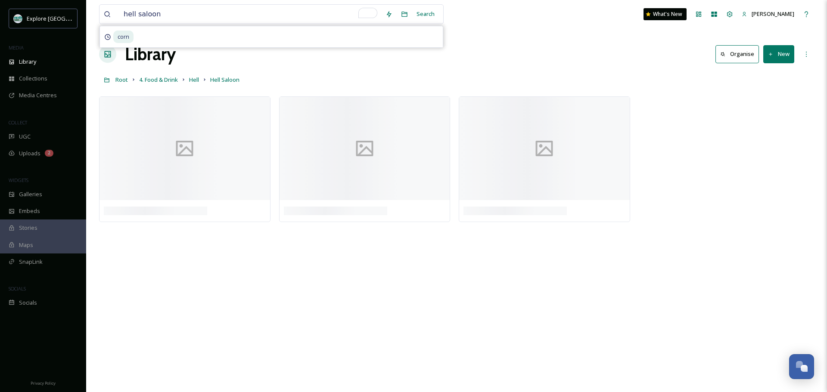
click at [781, 56] on button "New" at bounding box center [778, 54] width 31 height 18
click at [770, 73] on span "File Upload" at bounding box center [774, 74] width 28 height 8
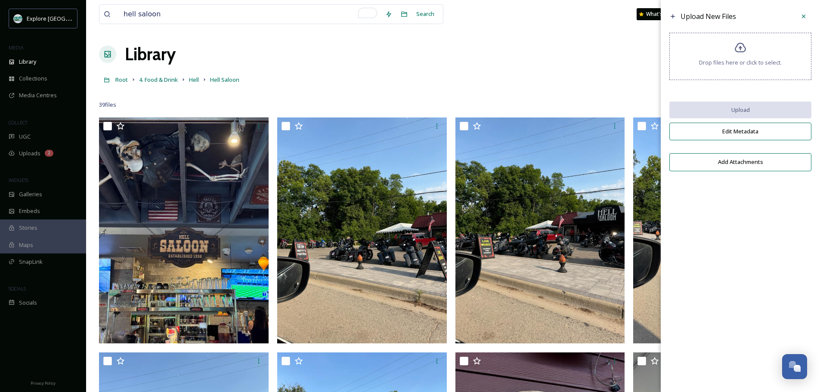
click at [748, 26] on div "Upload New Files Drop files here or click to select. Upload Edit Metadata Add A…" at bounding box center [740, 92] width 159 height 184
click at [741, 61] on span "Drop files here or click to select." at bounding box center [740, 63] width 83 height 8
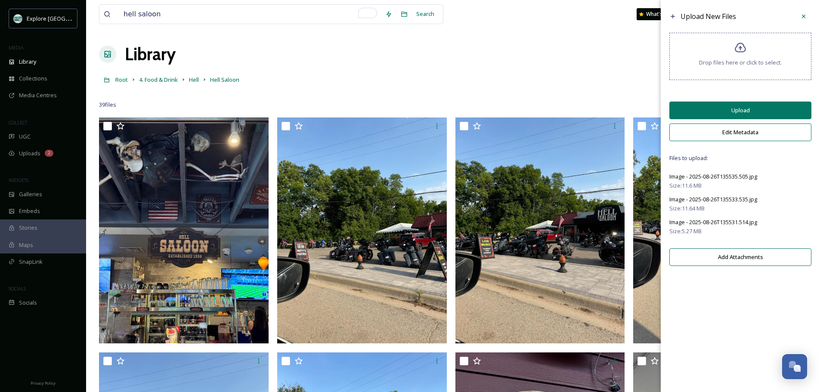
click at [735, 132] on button "Edit Metadata" at bounding box center [741, 133] width 142 height 18
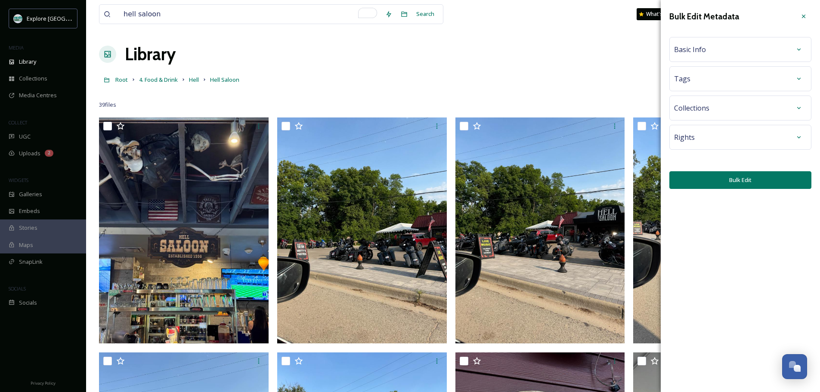
click at [714, 53] on div "Basic Info" at bounding box center [740, 50] width 133 height 16
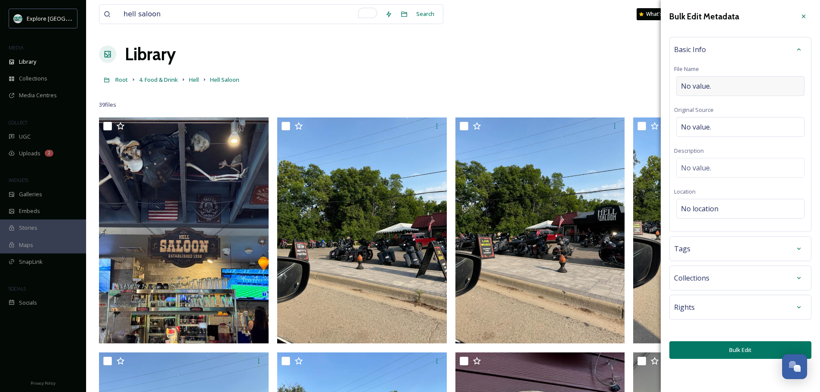
click at [723, 84] on div "No value." at bounding box center [740, 86] width 128 height 20
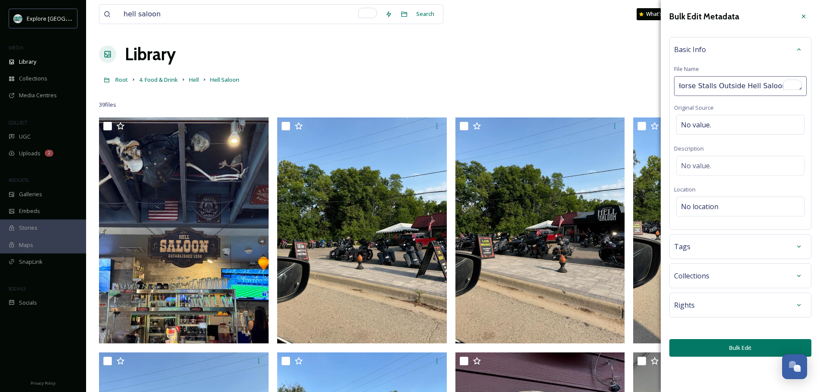
scroll to position [0, 10]
type input "Horse Stalls Outside Hell Saloon August 2025"
click at [730, 355] on button "Bulk Edit" at bounding box center [741, 348] width 142 height 18
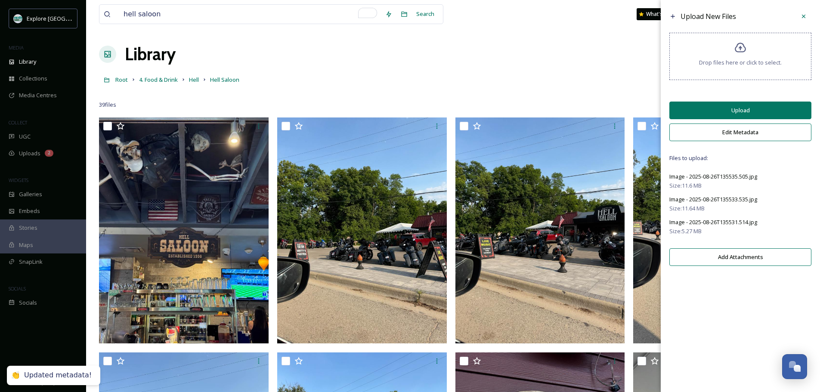
click at [733, 114] on button "Upload" at bounding box center [741, 111] width 142 height 18
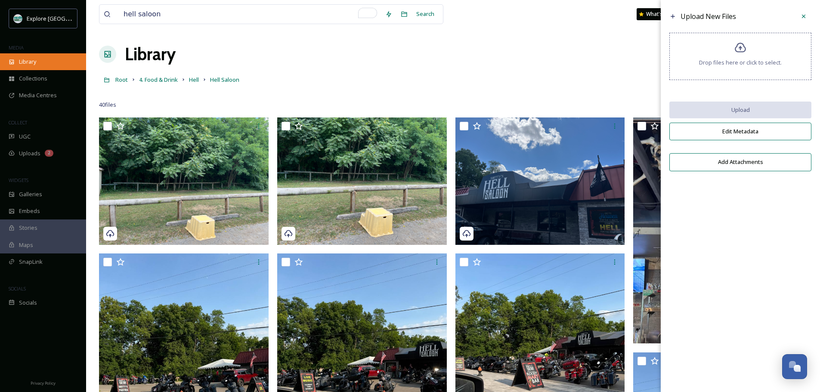
click at [51, 66] on div "Library" at bounding box center [43, 61] width 86 height 17
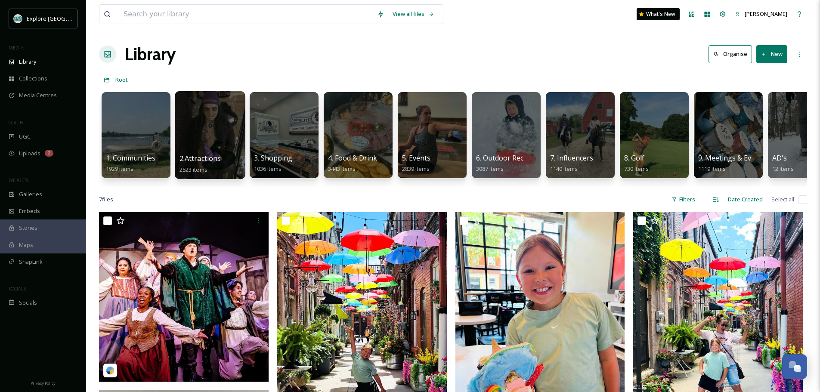
click at [205, 118] on div at bounding box center [210, 135] width 70 height 88
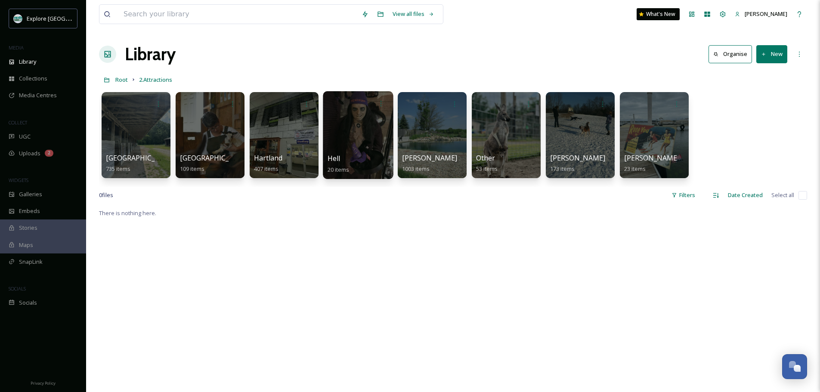
click at [369, 128] on div at bounding box center [358, 135] width 70 height 88
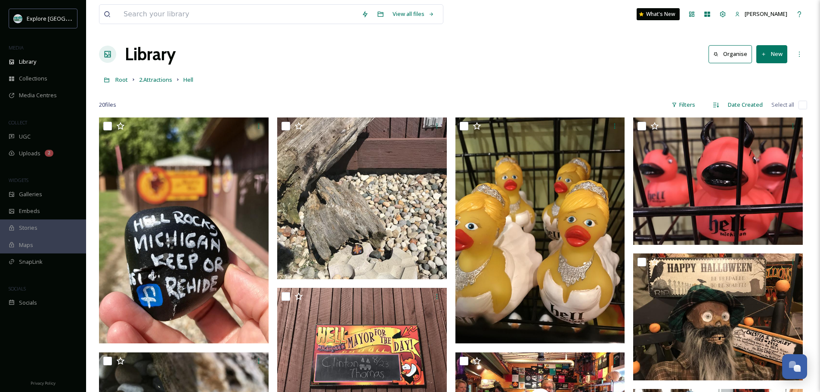
click at [770, 62] on button "New" at bounding box center [772, 54] width 31 height 18
click at [753, 76] on div "File Upload" at bounding box center [763, 74] width 49 height 17
click at [30, 58] on span "Library" at bounding box center [27, 62] width 17 height 8
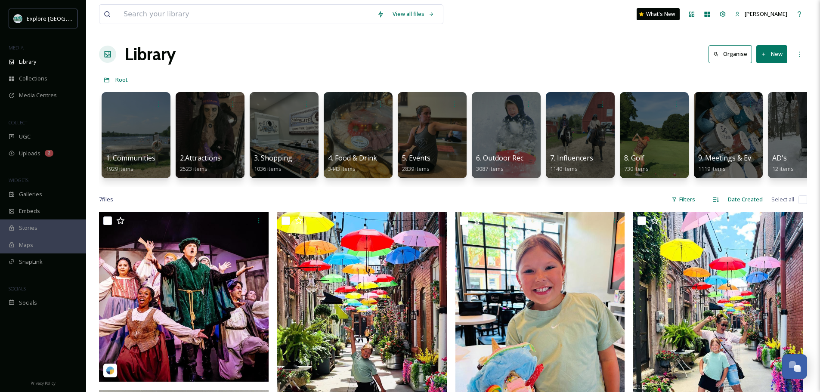
drag, startPoint x: 30, startPoint y: 58, endPoint x: -86, endPoint y: 73, distance: 116.8
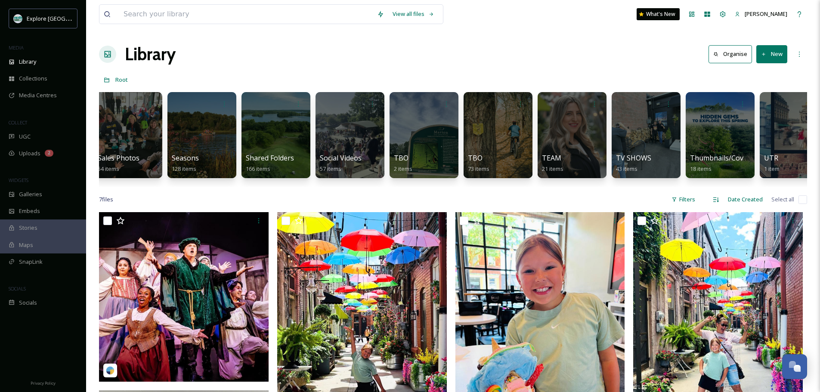
scroll to position [0, 1805]
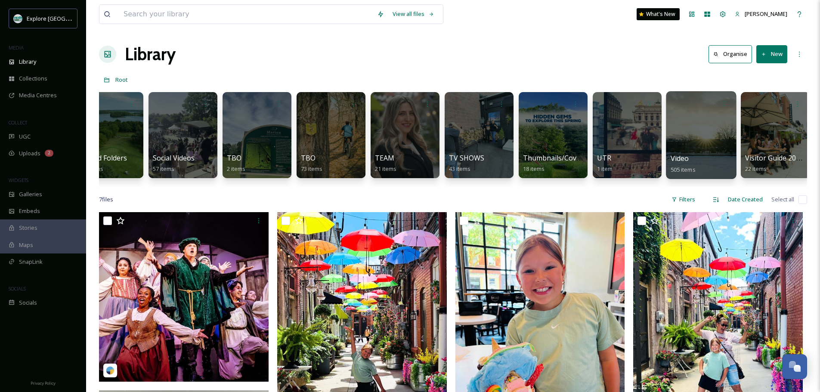
click at [686, 129] on div at bounding box center [701, 135] width 70 height 88
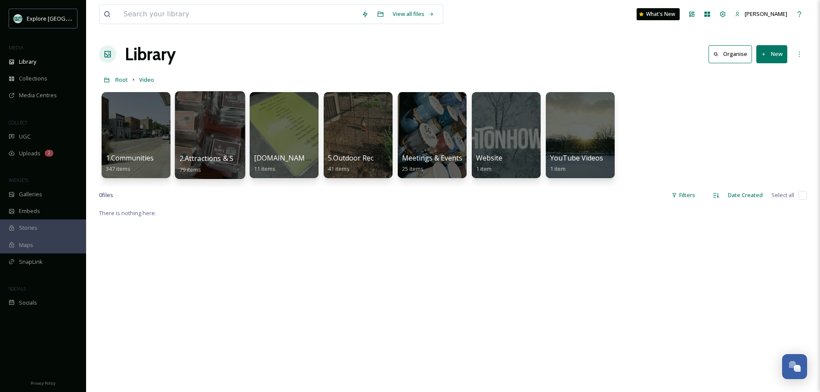
click at [201, 135] on div at bounding box center [210, 135] width 70 height 88
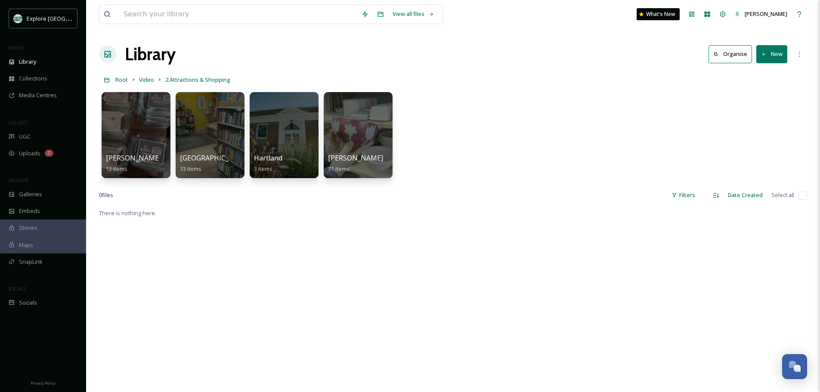
click at [775, 59] on button "New" at bounding box center [772, 54] width 31 height 18
click at [766, 73] on span "File Upload" at bounding box center [768, 74] width 28 height 8
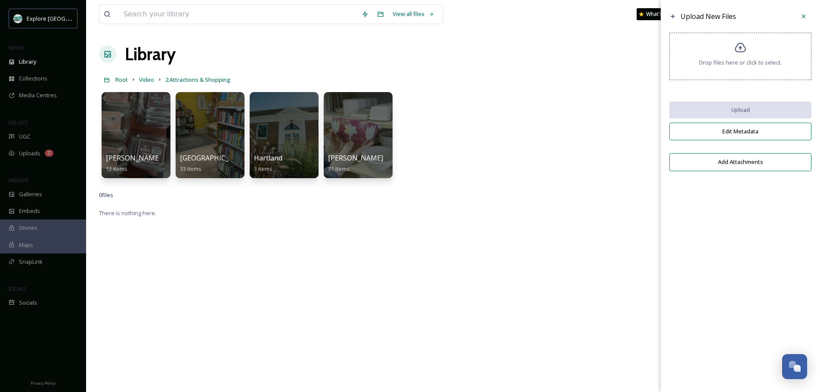
click at [664, 127] on div "Upload New Files Drop files here or click to select. Upload Edit Metadata Add A…" at bounding box center [740, 92] width 159 height 184
click at [624, 125] on div "Blake's Lyon Township 12 items Brighton 33 items Hartland 3 items Howell 31 ite…" at bounding box center [453, 137] width 708 height 99
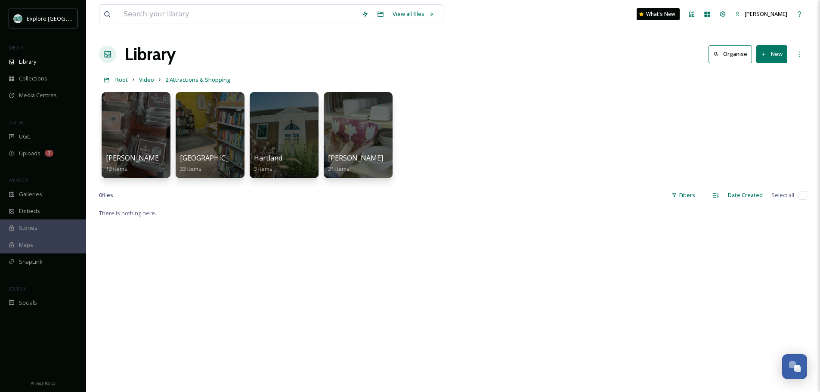
click at [782, 46] on button "New" at bounding box center [772, 54] width 31 height 18
click at [752, 117] on div "Blake's Lyon Township 12 items Brighton 33 items Hartland 3 items Howell 31 ite…" at bounding box center [453, 137] width 708 height 99
click at [767, 59] on button "New" at bounding box center [772, 54] width 31 height 18
click at [759, 106] on span "Folder" at bounding box center [762, 108] width 16 height 8
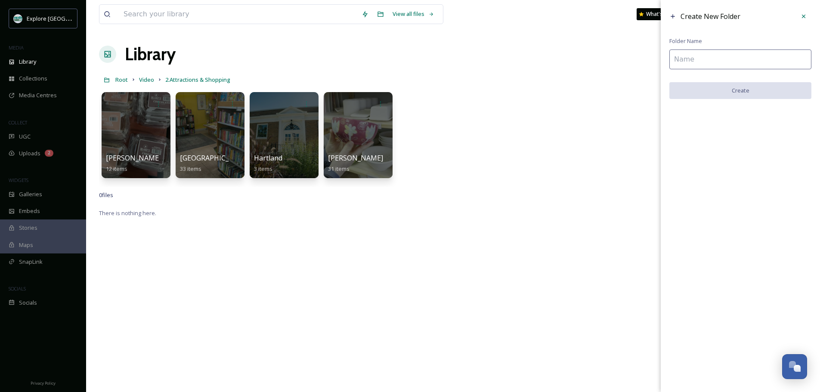
click at [746, 65] on input at bounding box center [741, 60] width 142 height 20
type input "Hell"
click at [735, 92] on button "Create" at bounding box center [741, 91] width 142 height 18
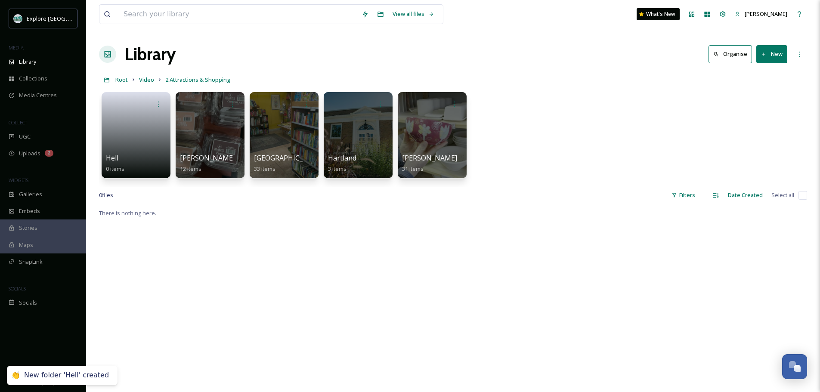
click at [95, 137] on div "View all files What's New Caroline Emery Library Organise New Root Video 2.Attr…" at bounding box center [453, 300] width 734 height 600
click at [148, 140] on link at bounding box center [137, 133] width 62 height 42
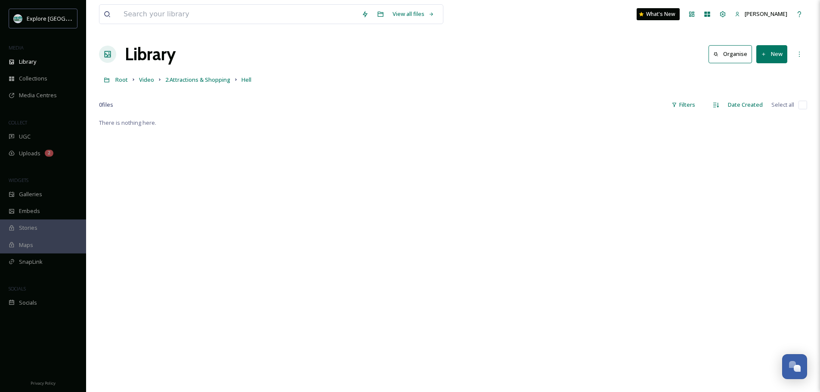
click at [773, 54] on button "New" at bounding box center [772, 54] width 31 height 18
click at [771, 74] on span "File Upload" at bounding box center [768, 74] width 28 height 8
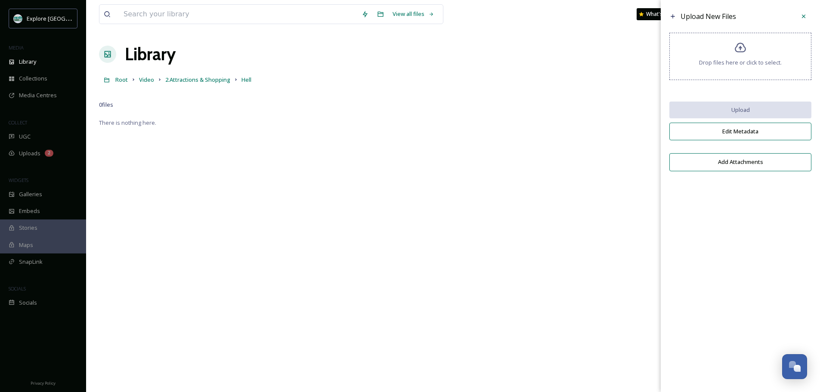
click at [745, 70] on div "Drop files here or click to select." at bounding box center [741, 56] width 142 height 47
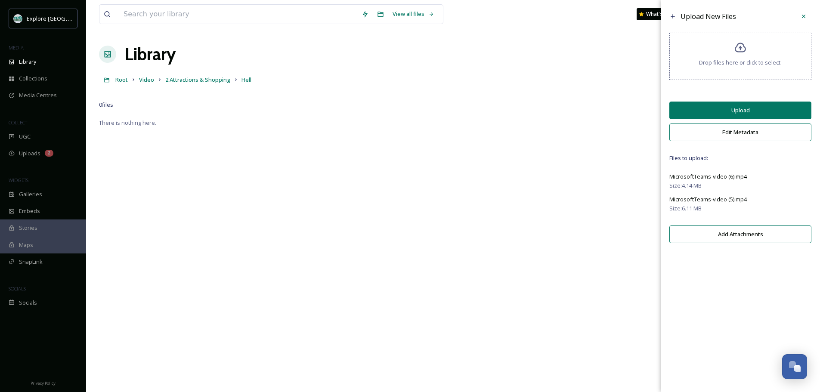
click at [717, 131] on button "Edit Metadata" at bounding box center [741, 133] width 142 height 18
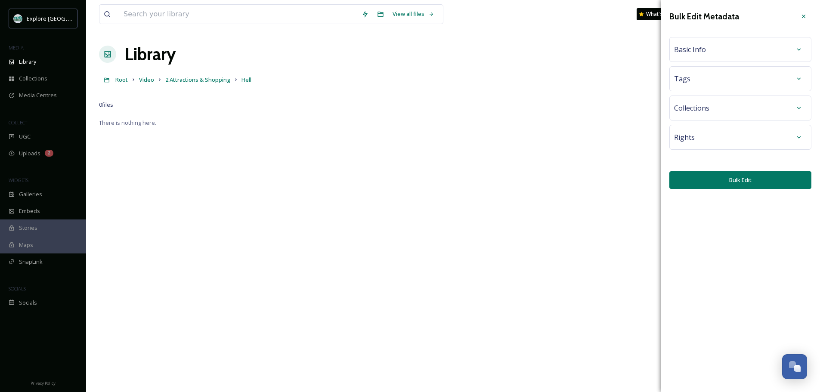
click at [707, 62] on div "Basic Info" at bounding box center [741, 49] width 142 height 25
click at [706, 58] on div "Basic Info" at bounding box center [741, 49] width 142 height 25
click at [704, 46] on span "Basic Info" at bounding box center [690, 49] width 32 height 10
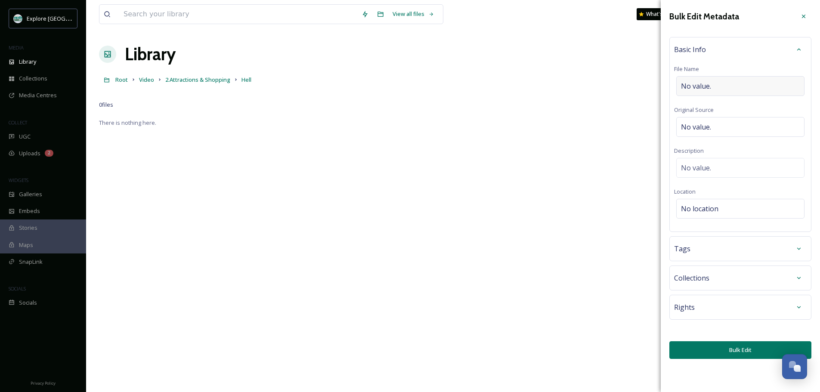
click at [714, 88] on div "No value." at bounding box center [740, 86] width 128 height 20
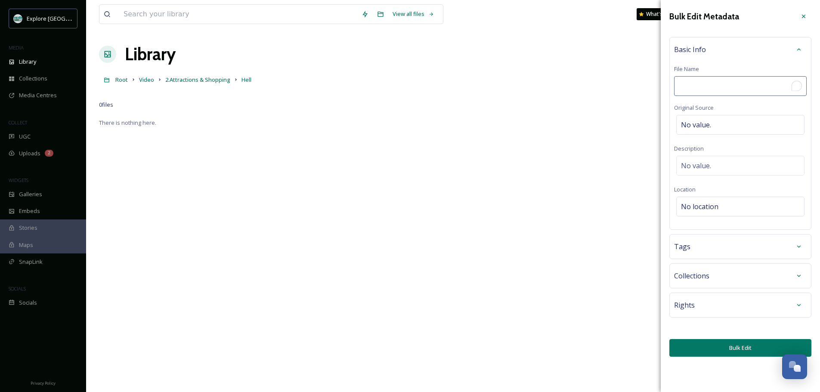
click at [714, 88] on input "To enrich screen reader interactions, please activate Accessibility in Grammarl…" at bounding box center [740, 86] width 133 height 20
type input "Dam waterfall in Hell behind Hell Saloon August 2025"
click at [721, 357] on button "Bulk Edit" at bounding box center [741, 348] width 142 height 18
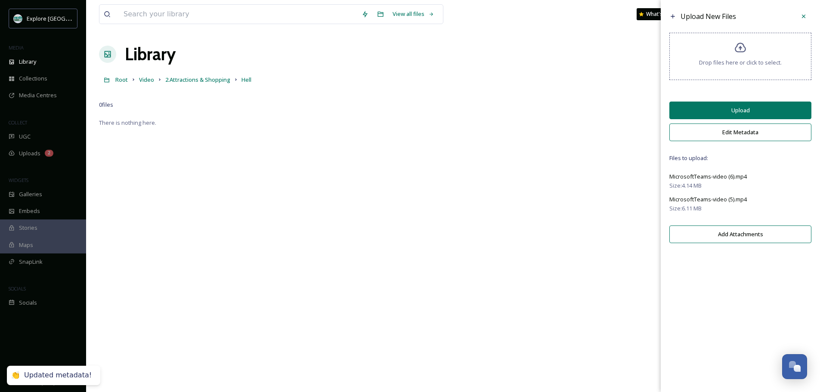
click at [735, 110] on button "Upload" at bounding box center [741, 111] width 142 height 18
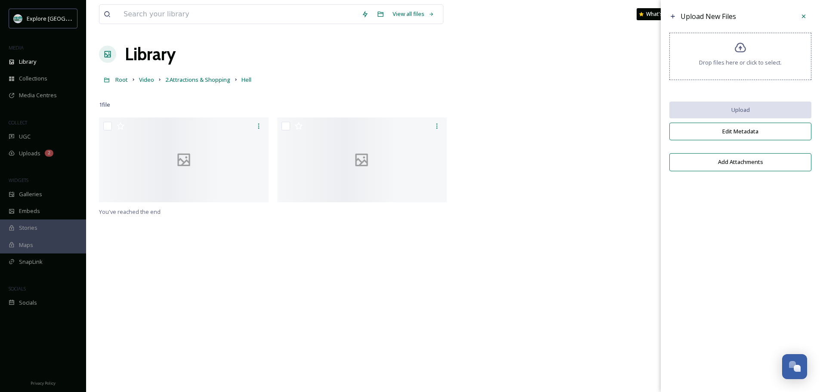
click at [562, 171] on div at bounding box center [543, 162] width 174 height 89
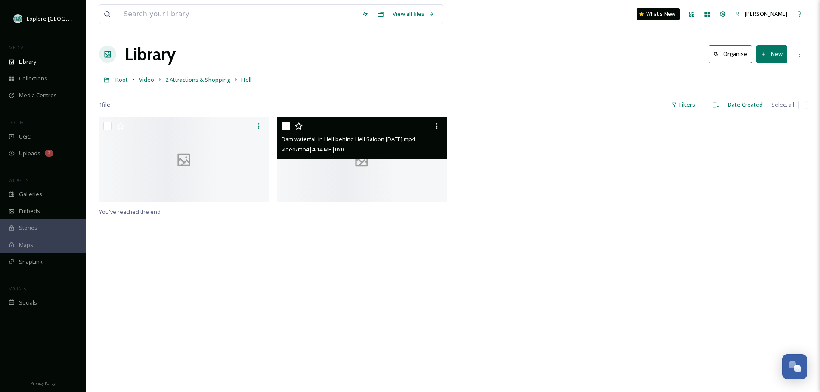
click at [403, 202] on div at bounding box center [362, 160] width 170 height 85
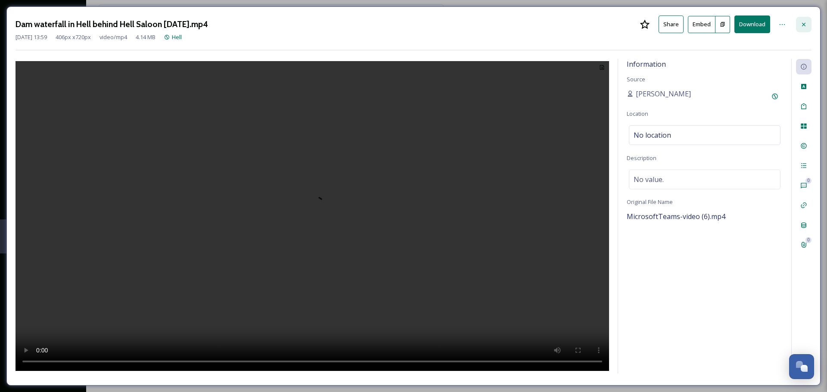
click at [805, 24] on icon at bounding box center [803, 24] width 7 height 7
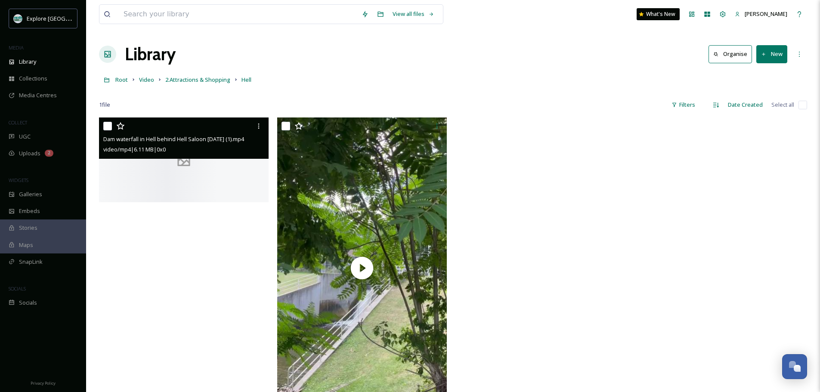
click at [182, 202] on div at bounding box center [184, 160] width 170 height 85
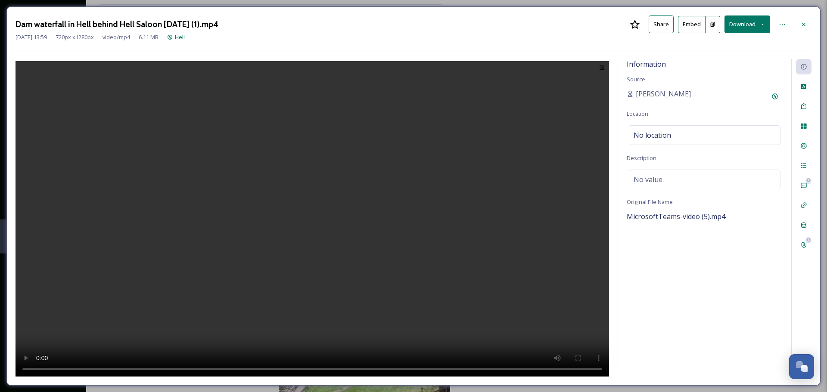
click at [658, 22] on button "Share" at bounding box center [661, 25] width 25 height 18
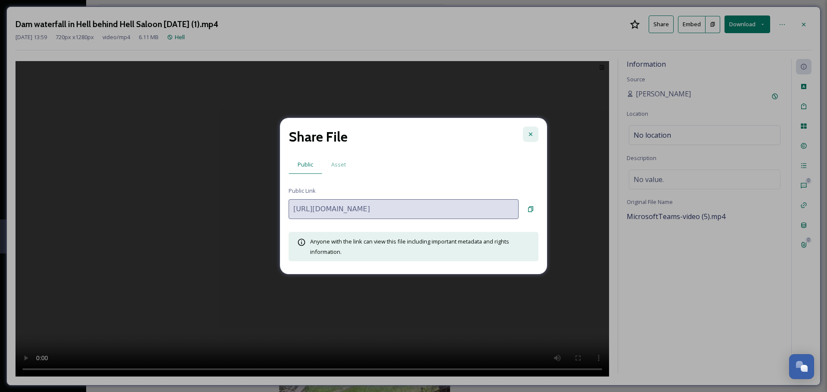
click at [530, 129] on div at bounding box center [531, 135] width 16 height 16
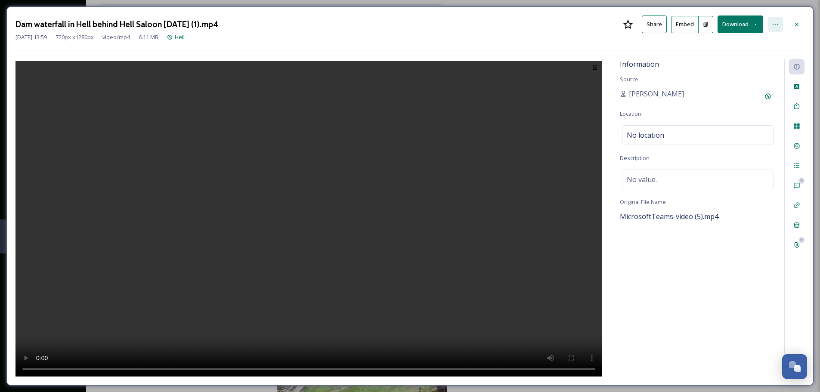
click at [774, 22] on icon at bounding box center [775, 24] width 7 height 7
click at [250, 31] on div "Dam waterfall in Hell behind Hell Saloon August 2025 (1).mp4 Share Embed Downlo…" at bounding box center [410, 25] width 789 height 18
click at [798, 21] on icon at bounding box center [797, 24] width 7 height 7
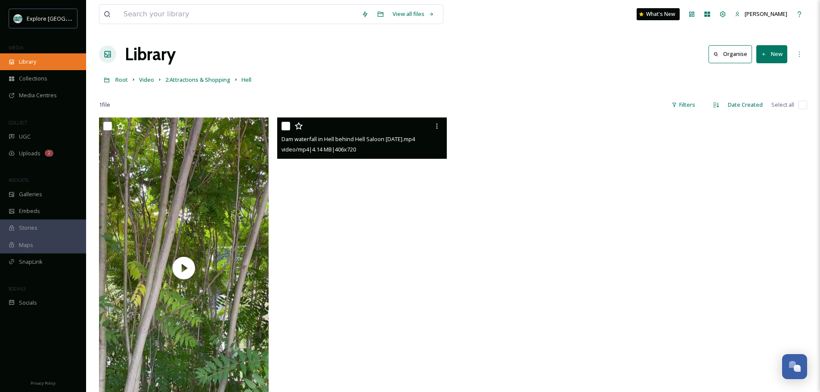
click at [52, 56] on div "Library" at bounding box center [43, 61] width 86 height 17
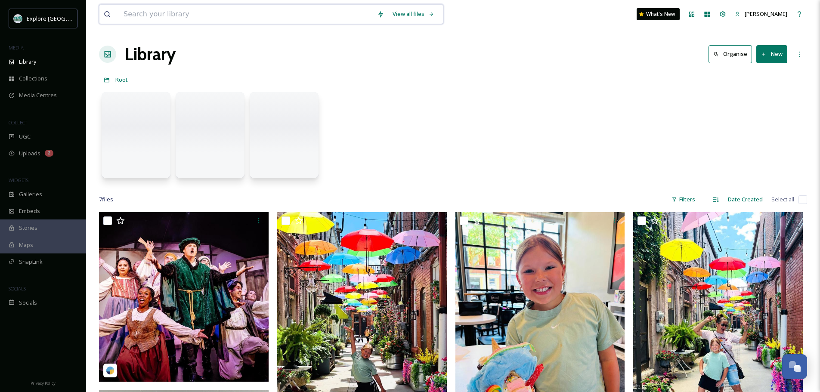
click at [161, 17] on input at bounding box center [246, 14] width 254 height 19
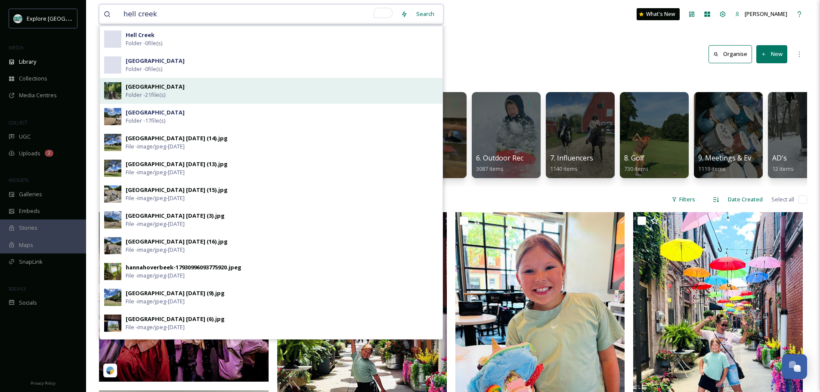
type input "hell creek"
click at [155, 87] on strong "[GEOGRAPHIC_DATA]" at bounding box center [155, 87] width 59 height 8
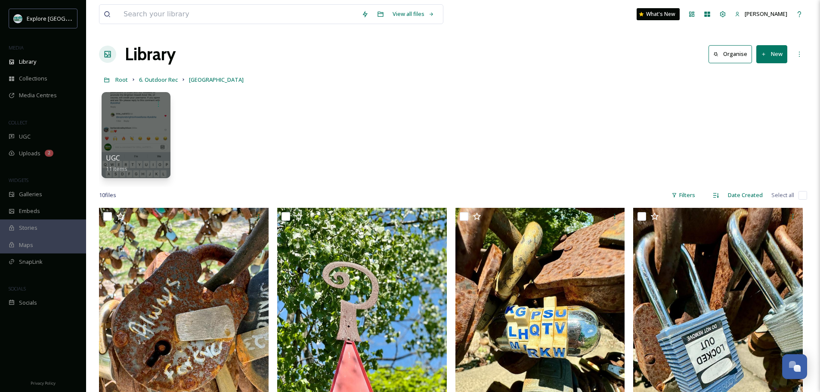
click at [765, 59] on button "New" at bounding box center [772, 54] width 31 height 18
click at [753, 78] on div "File Upload" at bounding box center [763, 74] width 49 height 17
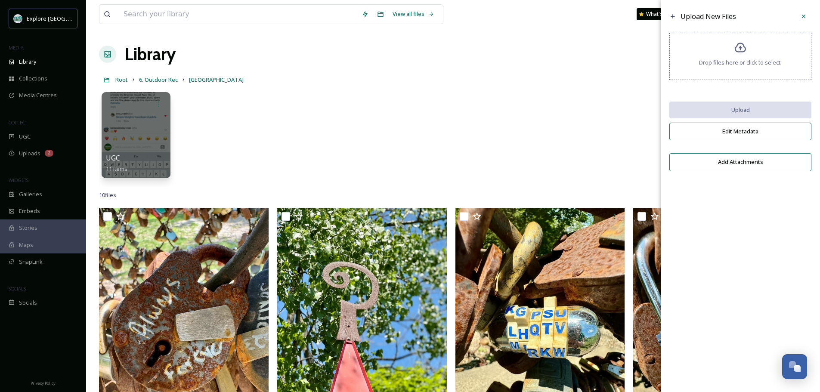
click at [712, 55] on div "Drop files here or click to select." at bounding box center [741, 56] width 142 height 47
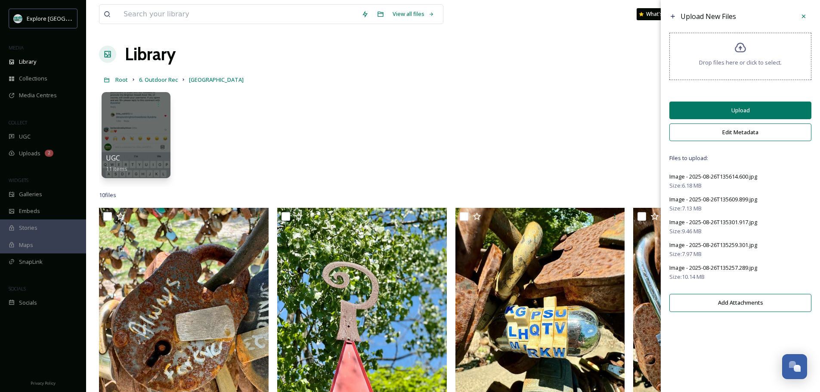
click at [746, 129] on button "Edit Metadata" at bounding box center [741, 133] width 142 height 18
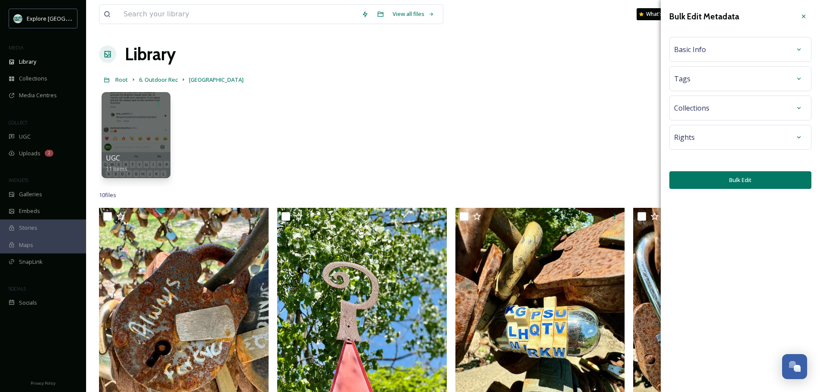
click at [716, 56] on div "Basic Info" at bounding box center [740, 50] width 133 height 16
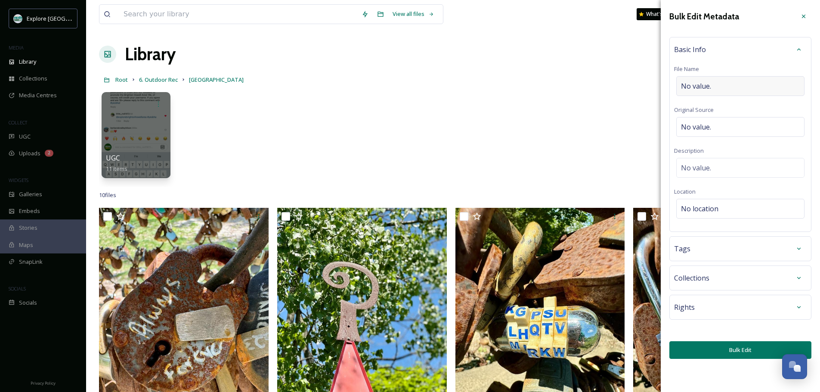
click at [713, 78] on div "No value." at bounding box center [740, 86] width 128 height 20
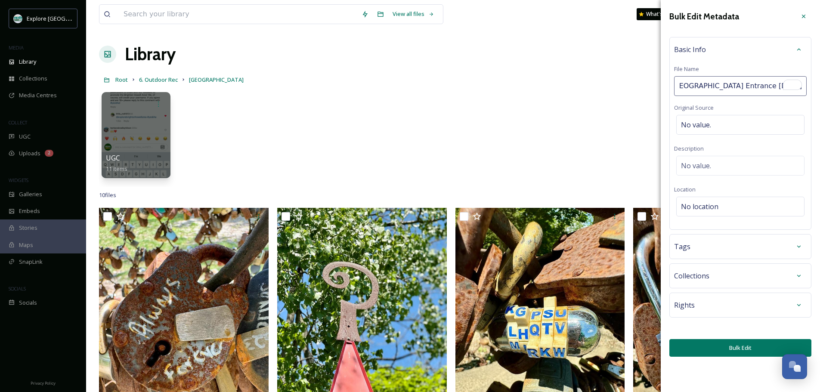
scroll to position [0, 18]
click at [763, 88] on input "Hell Creek Campground Entrance August 2025" at bounding box center [740, 86] width 133 height 20
type input "[GEOGRAPHIC_DATA] Entrance and Signs [DATE]"
click at [733, 345] on div "Bulk Edit Metadata Basic Info File Name [GEOGRAPHIC_DATA] Entrance and Signs [D…" at bounding box center [740, 183] width 159 height 366
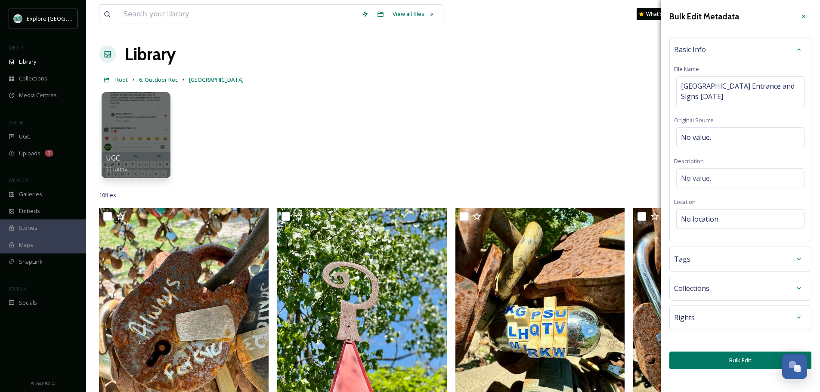
click at [725, 361] on button "Bulk Edit" at bounding box center [741, 361] width 142 height 18
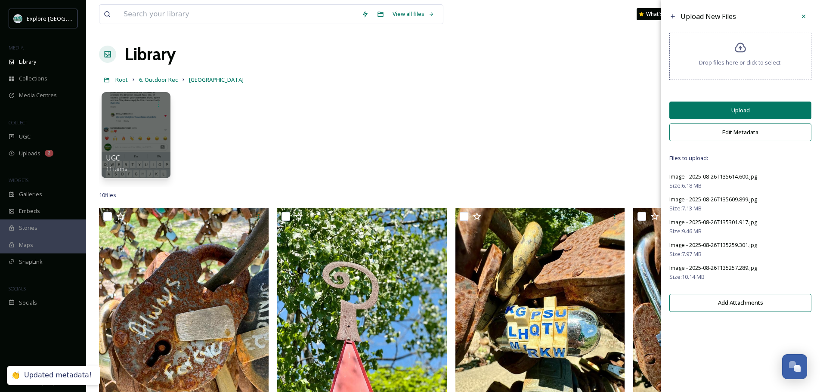
click at [735, 107] on button "Upload" at bounding box center [741, 111] width 142 height 18
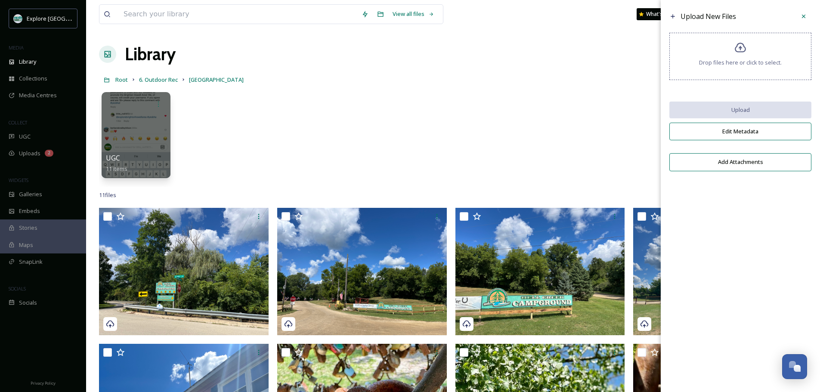
click at [738, 79] on div "Drop files here or click to select." at bounding box center [741, 56] width 142 height 47
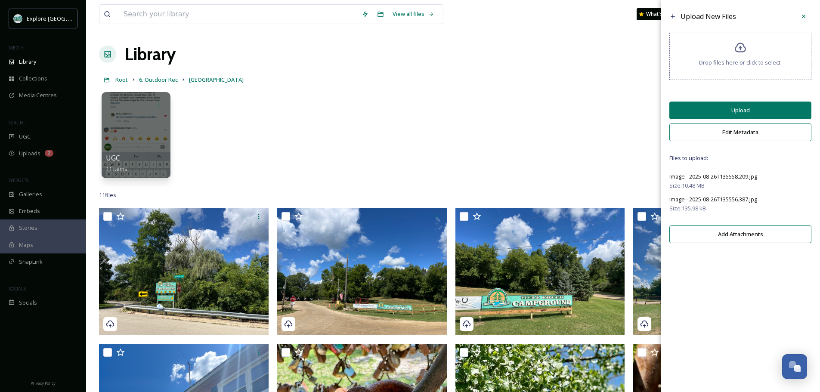
click at [741, 132] on button "Edit Metadata" at bounding box center [741, 133] width 142 height 18
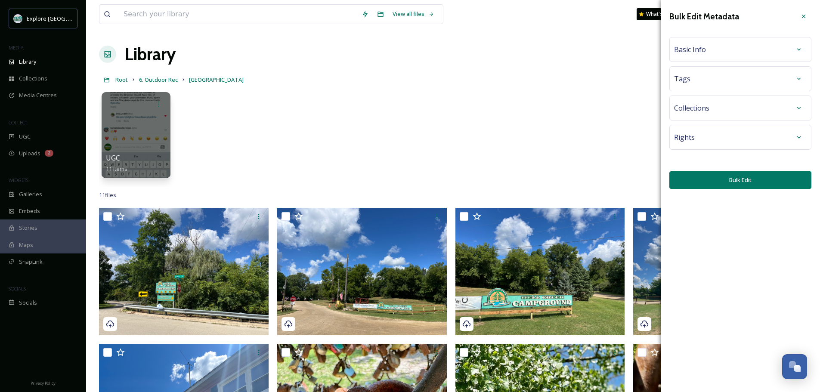
click at [724, 57] on div "Basic Info" at bounding box center [740, 50] width 133 height 16
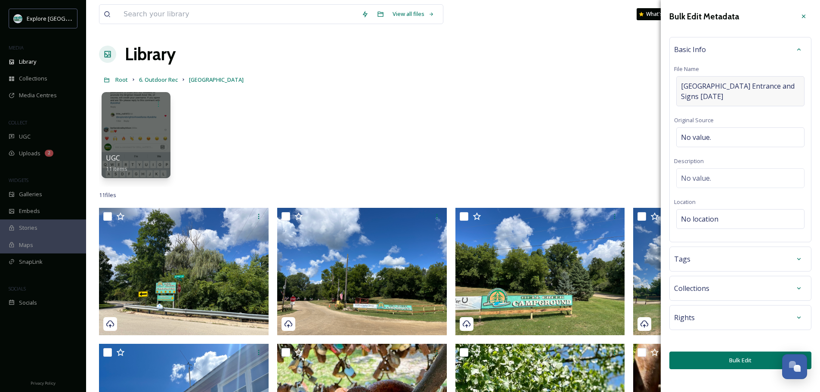
click at [754, 92] on span "[GEOGRAPHIC_DATA] Entrance and Signs [DATE]" at bounding box center [740, 91] width 119 height 21
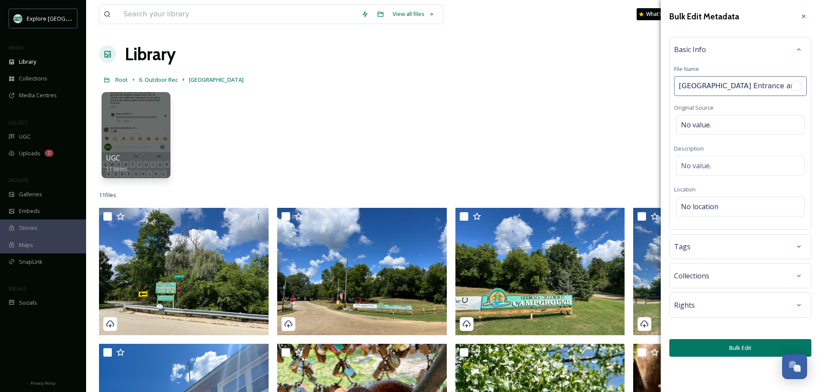
scroll to position [0, 50]
drag, startPoint x: 706, startPoint y: 88, endPoint x: 764, endPoint y: 93, distance: 58.4
click at [764, 93] on input "[GEOGRAPHIC_DATA] Entrance and Signs [DATE]" at bounding box center [740, 86] width 133 height 20
type input "[GEOGRAPHIC_DATA] Entrance and Signs [DATE]"
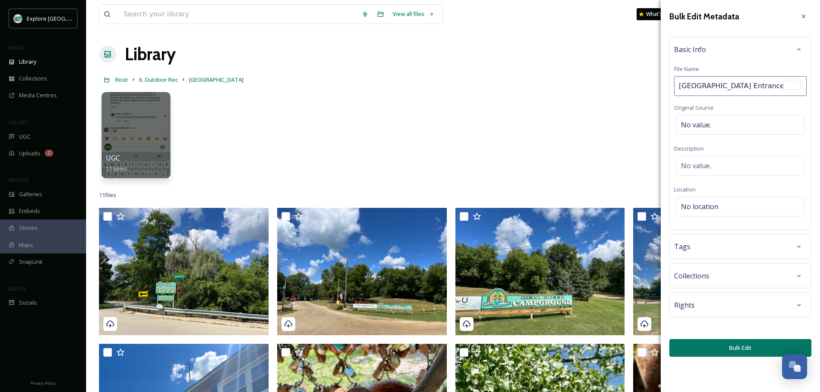
click at [693, 344] on div "Bulk Edit Metadata Basic Info File Name [GEOGRAPHIC_DATA] Entrance and Signs [D…" at bounding box center [740, 183] width 159 height 366
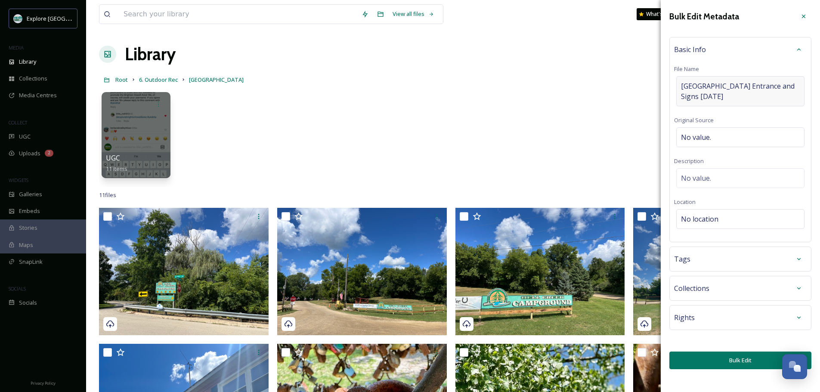
click at [765, 93] on span "[GEOGRAPHIC_DATA] Entrance and Signs [DATE]" at bounding box center [740, 91] width 119 height 21
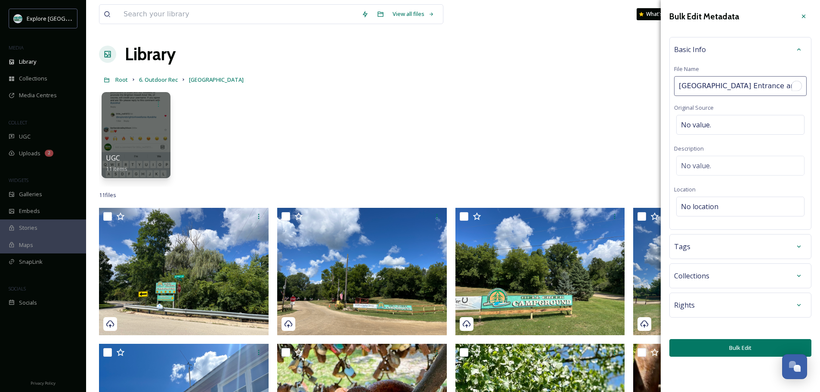
scroll to position [0, 50]
drag, startPoint x: 766, startPoint y: 87, endPoint x: 707, endPoint y: 84, distance: 59.1
click at [707, 84] on input "[GEOGRAPHIC_DATA] Entrance and Signs [DATE]" at bounding box center [740, 86] width 133 height 20
type input "[GEOGRAPHIC_DATA] [DATE]"
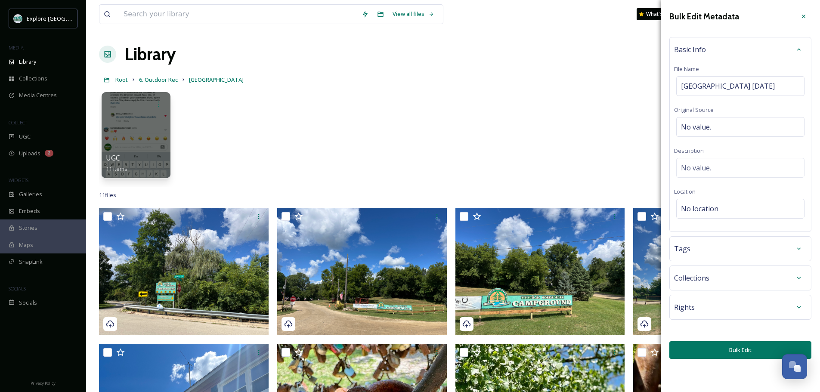
click at [704, 352] on button "Bulk Edit" at bounding box center [741, 350] width 142 height 18
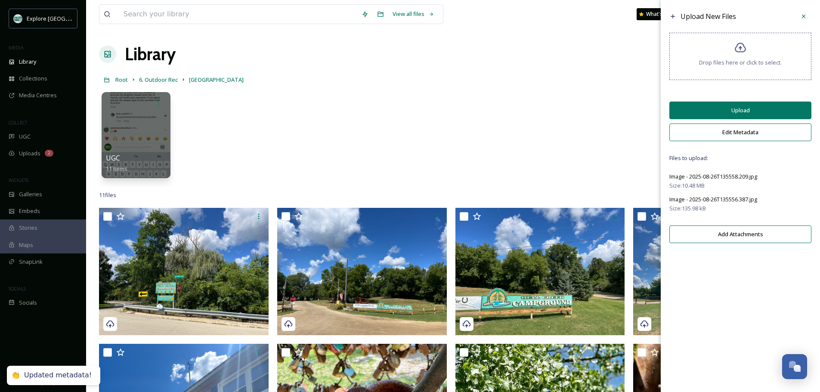
click at [726, 109] on button "Upload" at bounding box center [741, 111] width 142 height 18
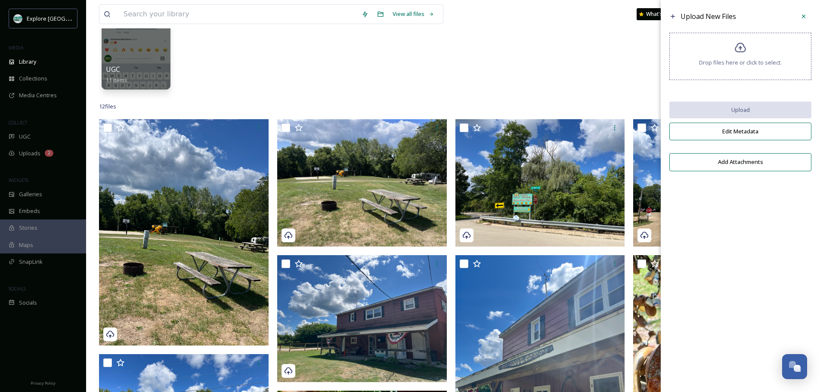
scroll to position [89, 0]
click at [740, 59] on span "Drop files here or click to select." at bounding box center [740, 63] width 83 height 8
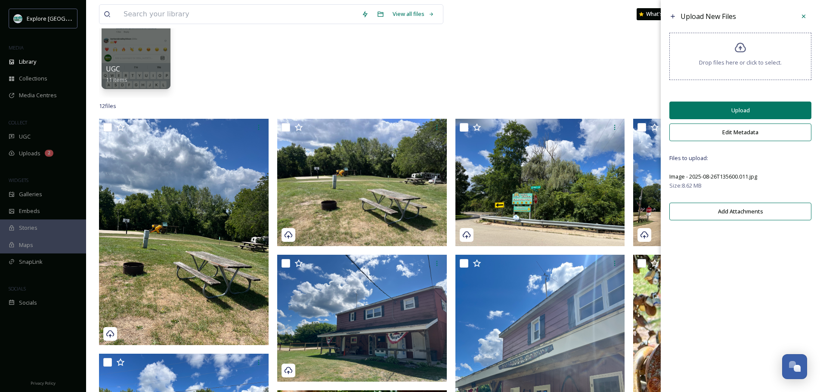
click at [732, 70] on div "Drop files here or click to select." at bounding box center [741, 56] width 142 height 47
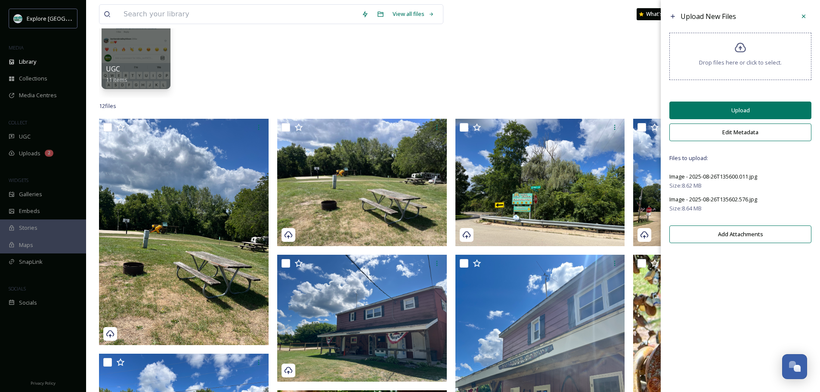
click at [716, 133] on button "Edit Metadata" at bounding box center [741, 133] width 142 height 18
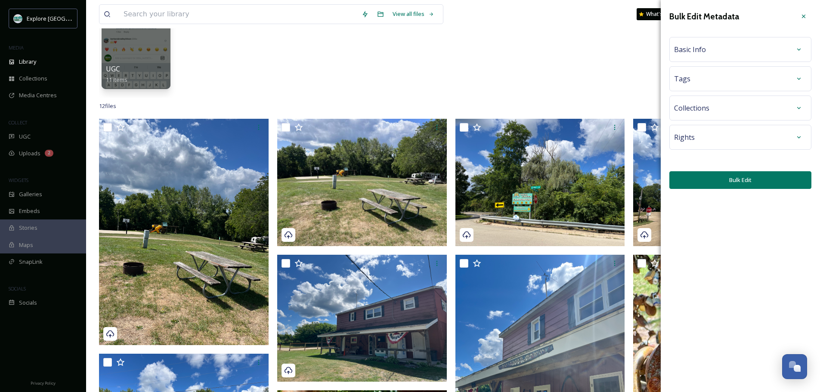
click at [721, 46] on div "Basic Info" at bounding box center [740, 50] width 133 height 16
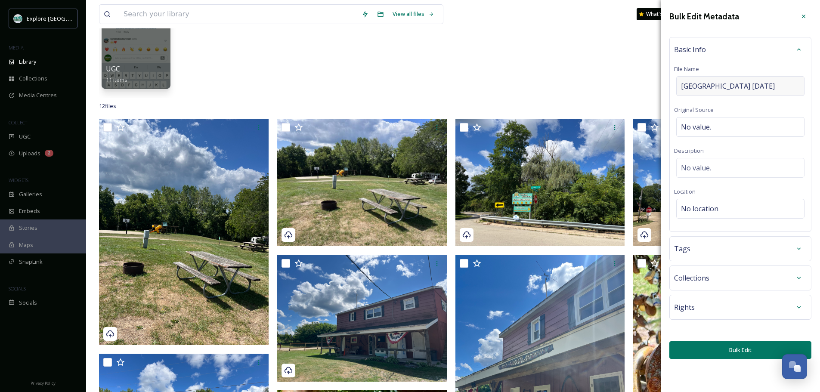
click at [757, 81] on span "[GEOGRAPHIC_DATA] [DATE]" at bounding box center [728, 86] width 94 height 10
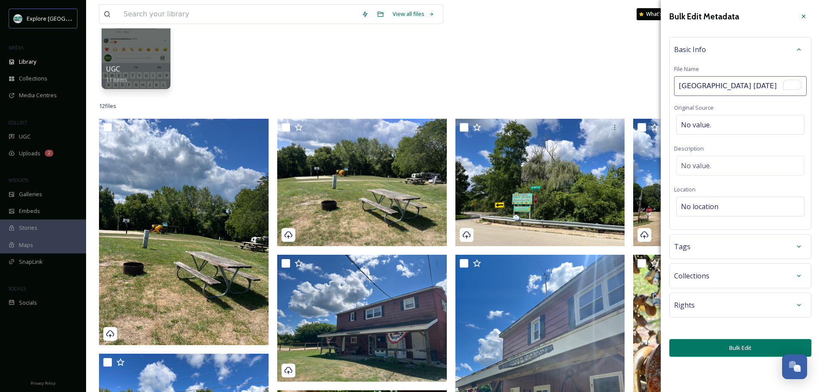
click at [754, 84] on input "[GEOGRAPHIC_DATA] [DATE]" at bounding box center [740, 86] width 133 height 20
type input "[GEOGRAPHIC_DATA] [DATE]"
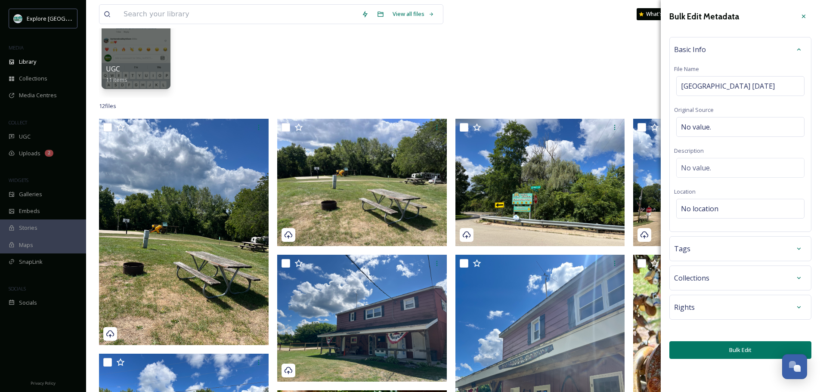
click at [729, 358] on button "Bulk Edit" at bounding box center [741, 350] width 142 height 18
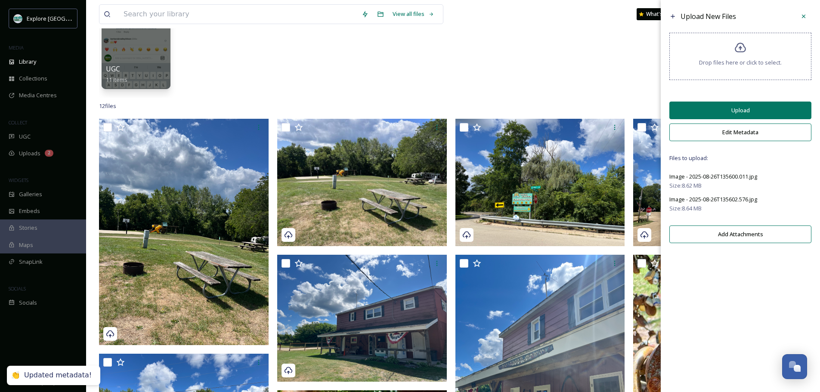
click at [730, 114] on button "Upload" at bounding box center [741, 111] width 142 height 18
